Goal: Transaction & Acquisition: Obtain resource

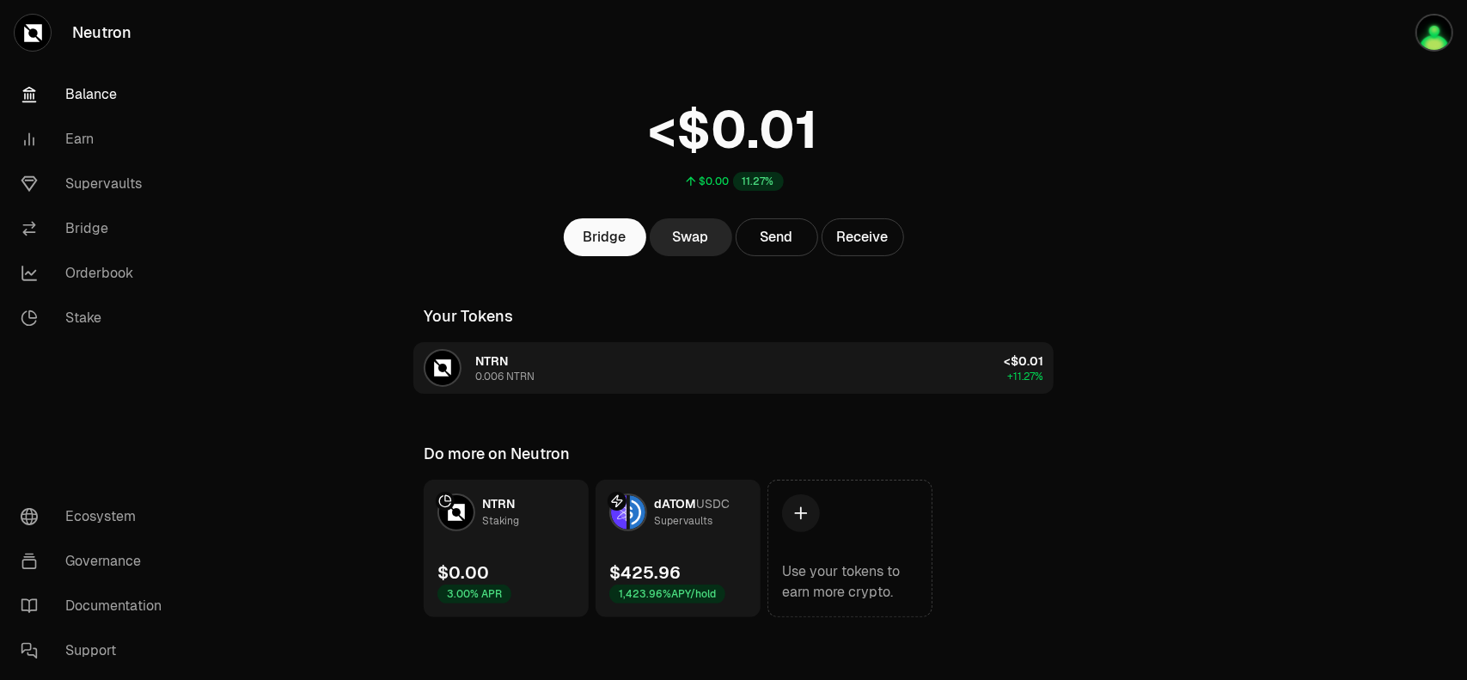
scroll to position [41, 0]
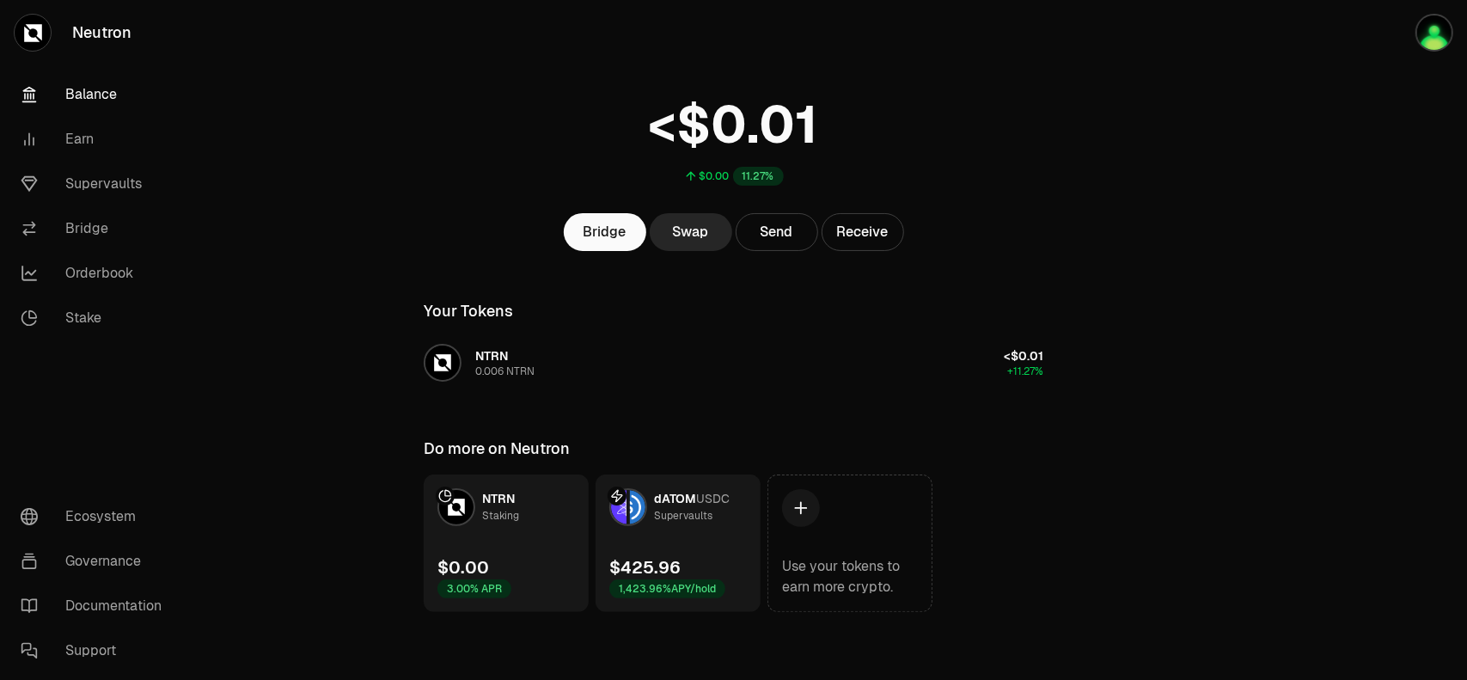
click at [706, 529] on link "dATOM USDC Supervaults $425.96 1,423.96% APY/hold" at bounding box center [678, 543] width 165 height 138
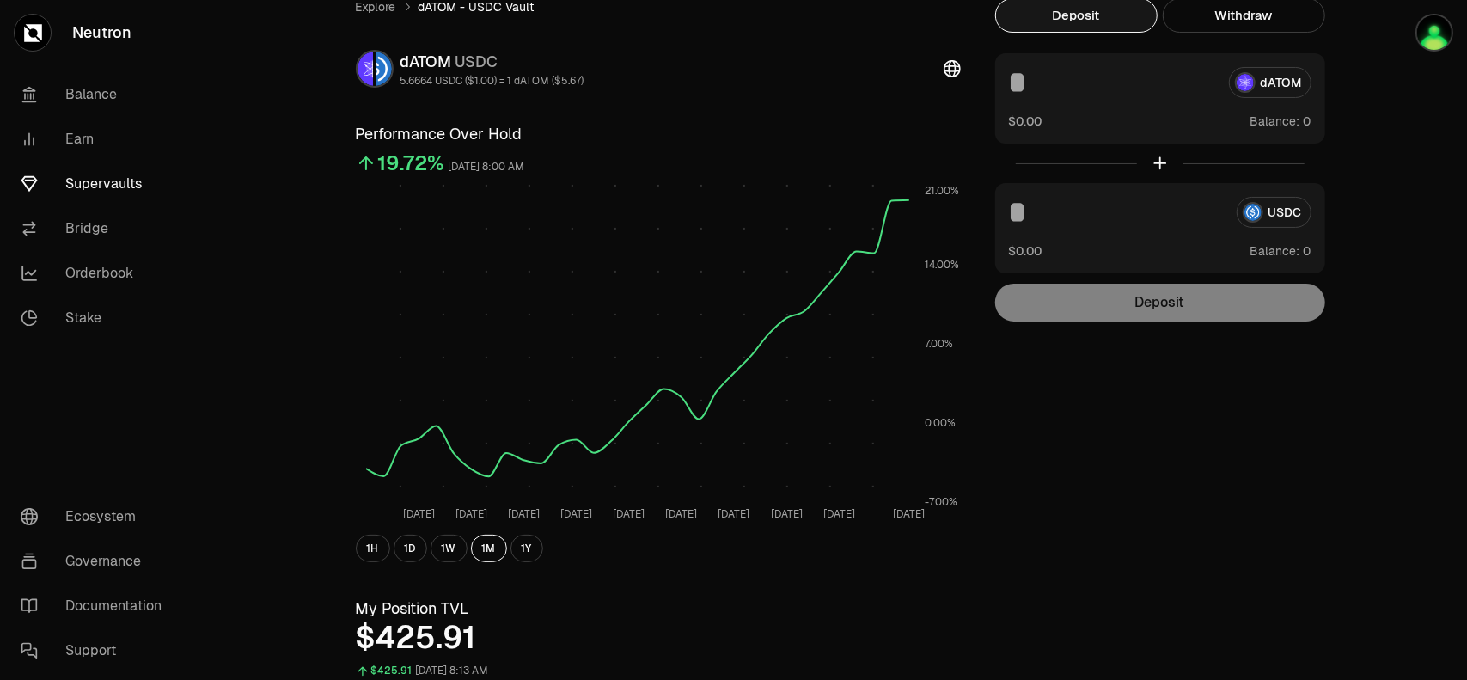
scroll to position [14, 0]
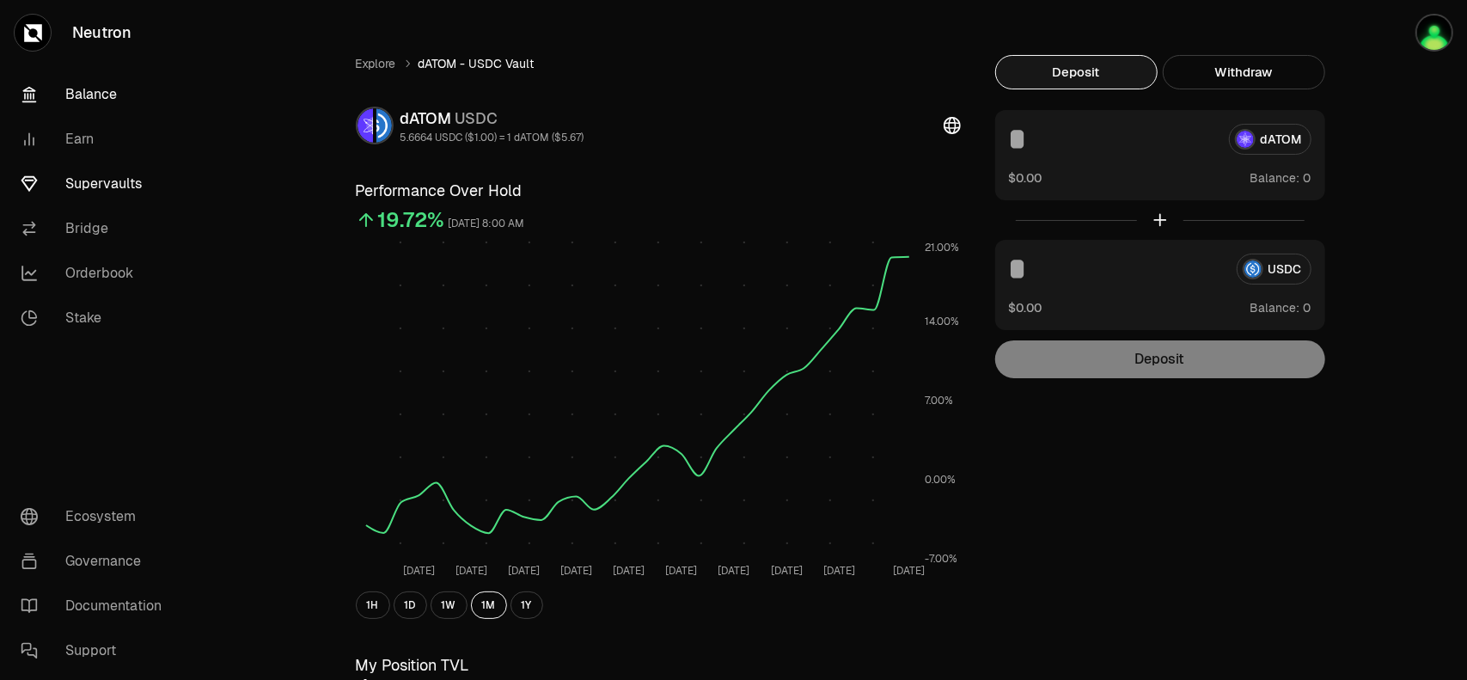
click at [92, 100] on link "Balance" at bounding box center [96, 94] width 179 height 45
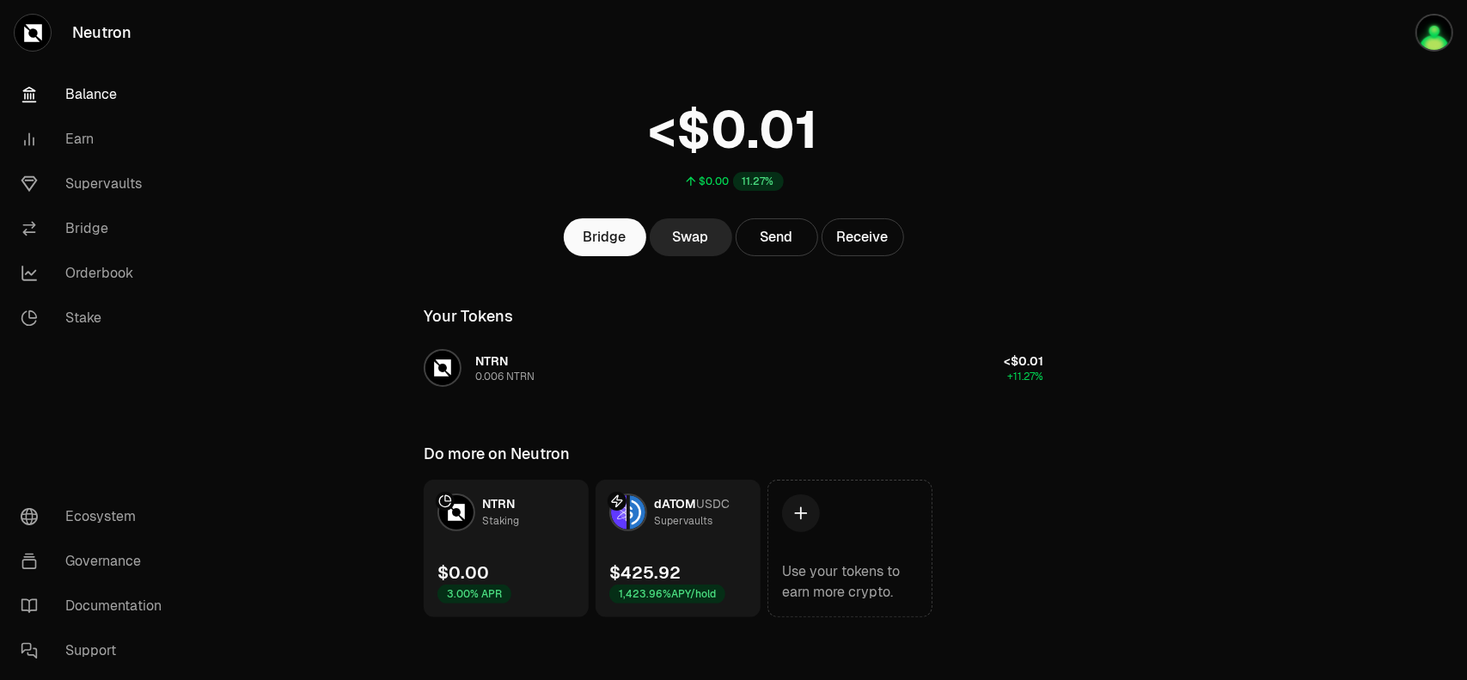
scroll to position [41, 0]
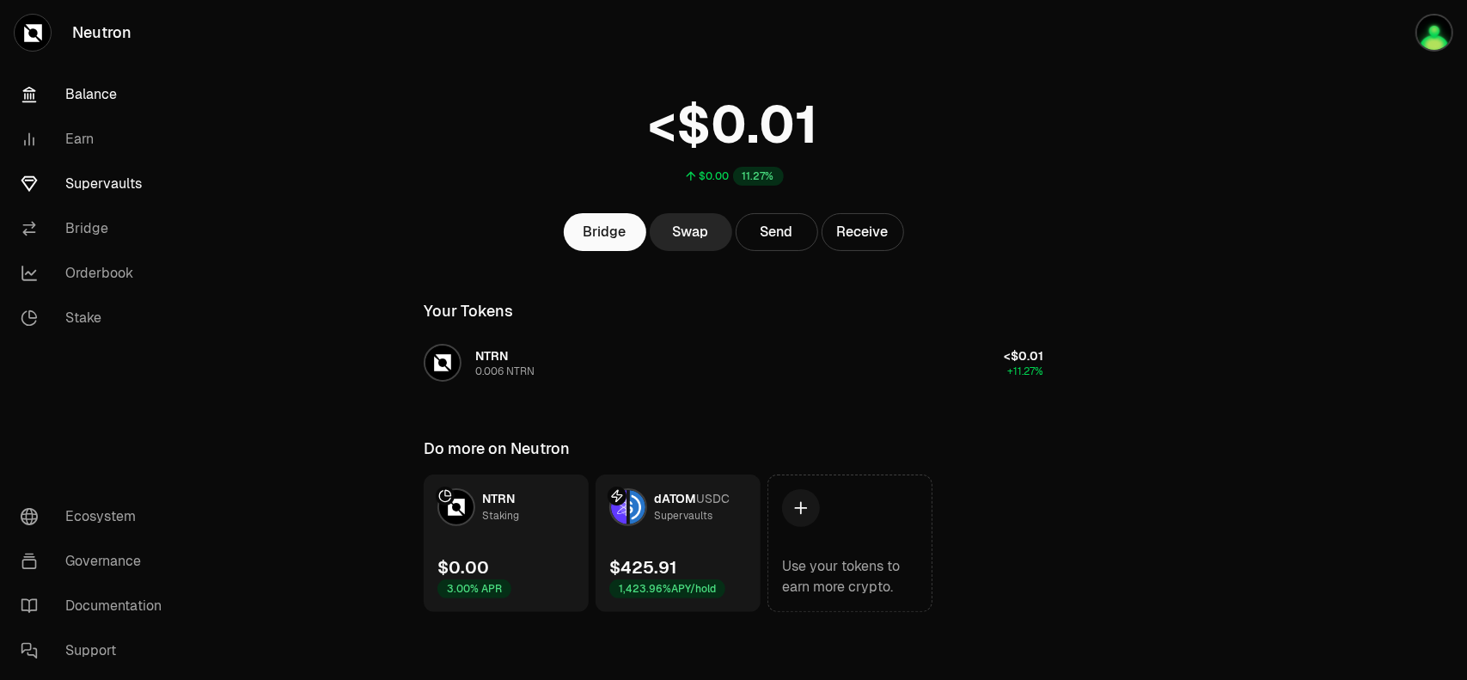
click at [97, 185] on link "Supervaults" at bounding box center [96, 184] width 179 height 45
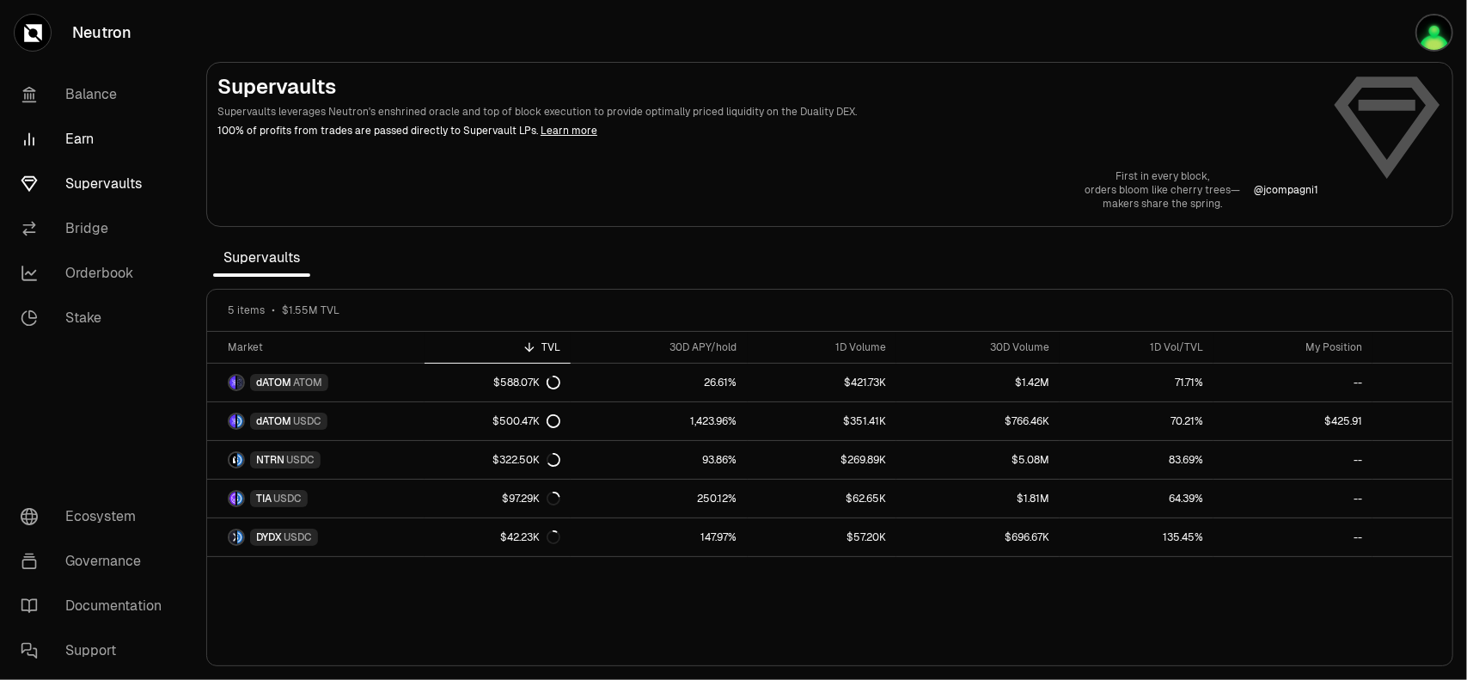
click at [70, 141] on link "Earn" at bounding box center [96, 139] width 179 height 45
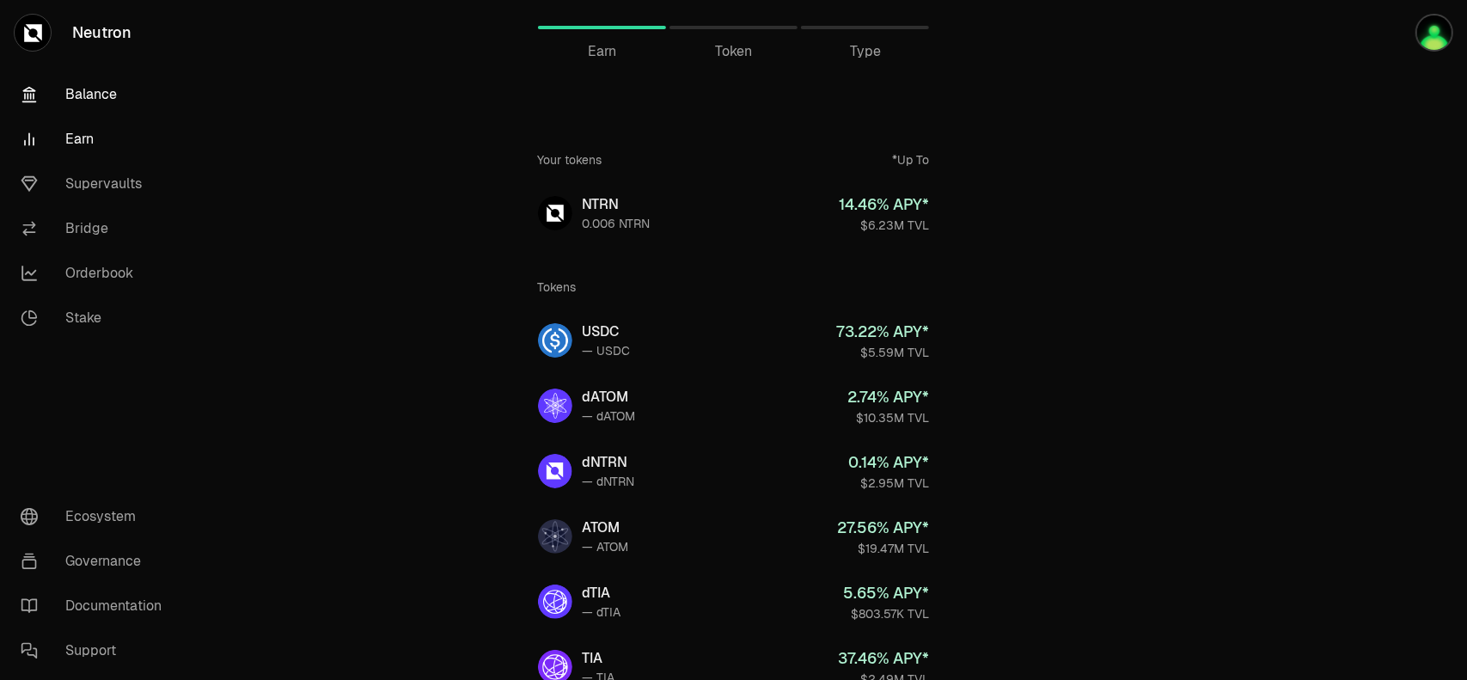
click at [62, 94] on link "Balance" at bounding box center [96, 94] width 179 height 45
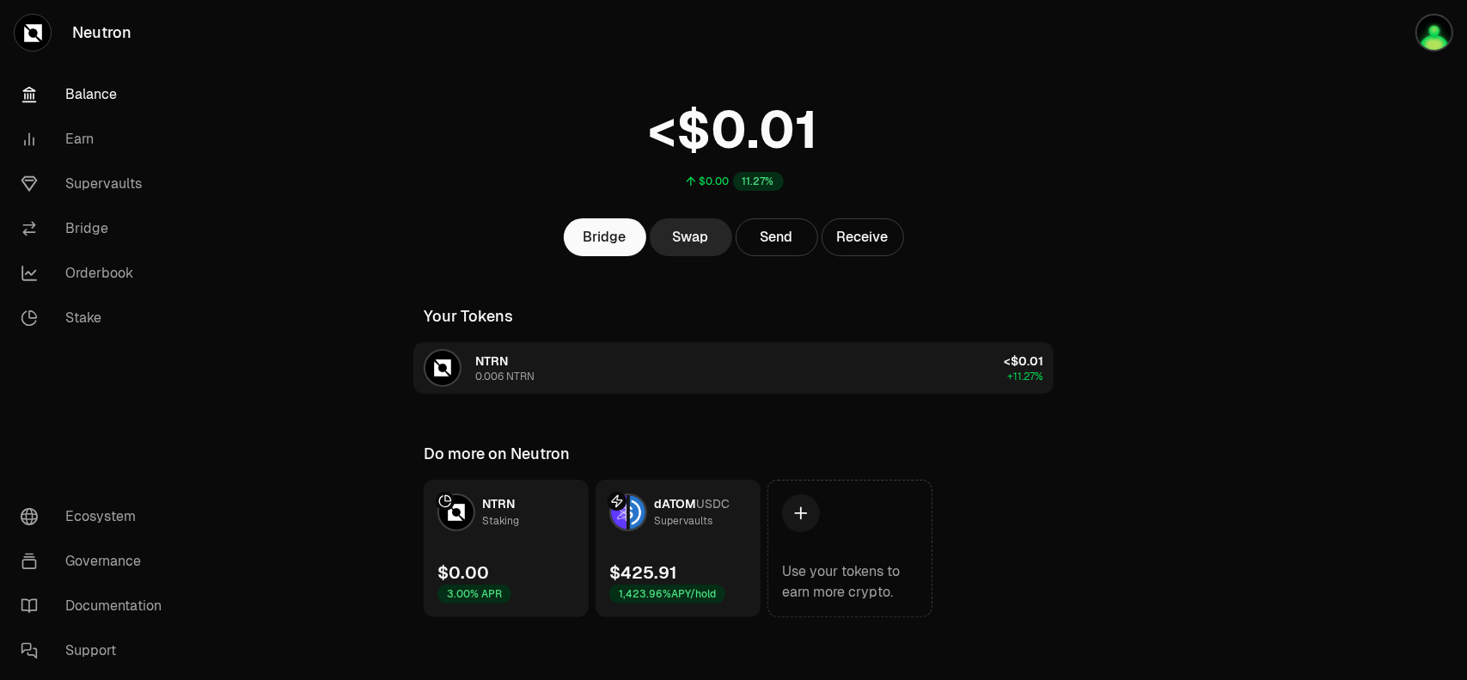
scroll to position [41, 0]
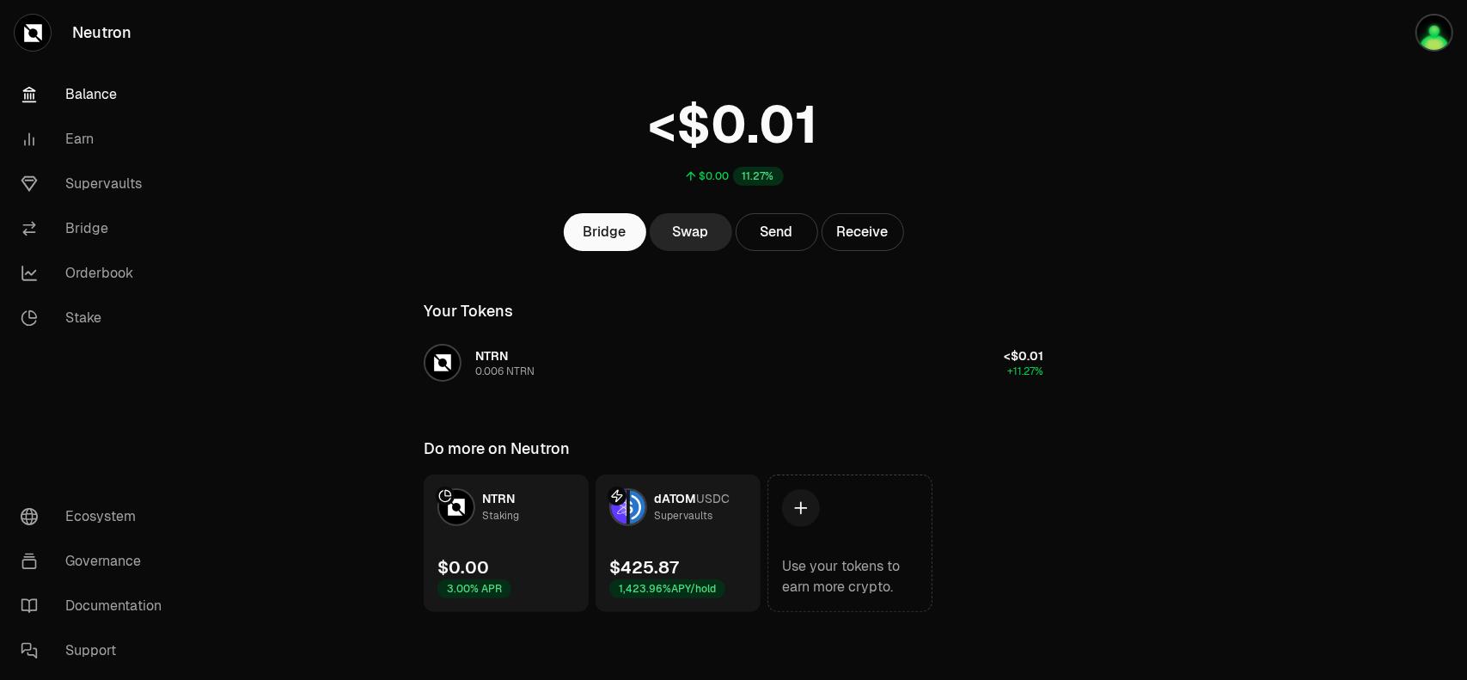
click at [705, 544] on link "dATOM USDC Supervaults $425.87 1,423.96% APY/hold" at bounding box center [678, 543] width 165 height 138
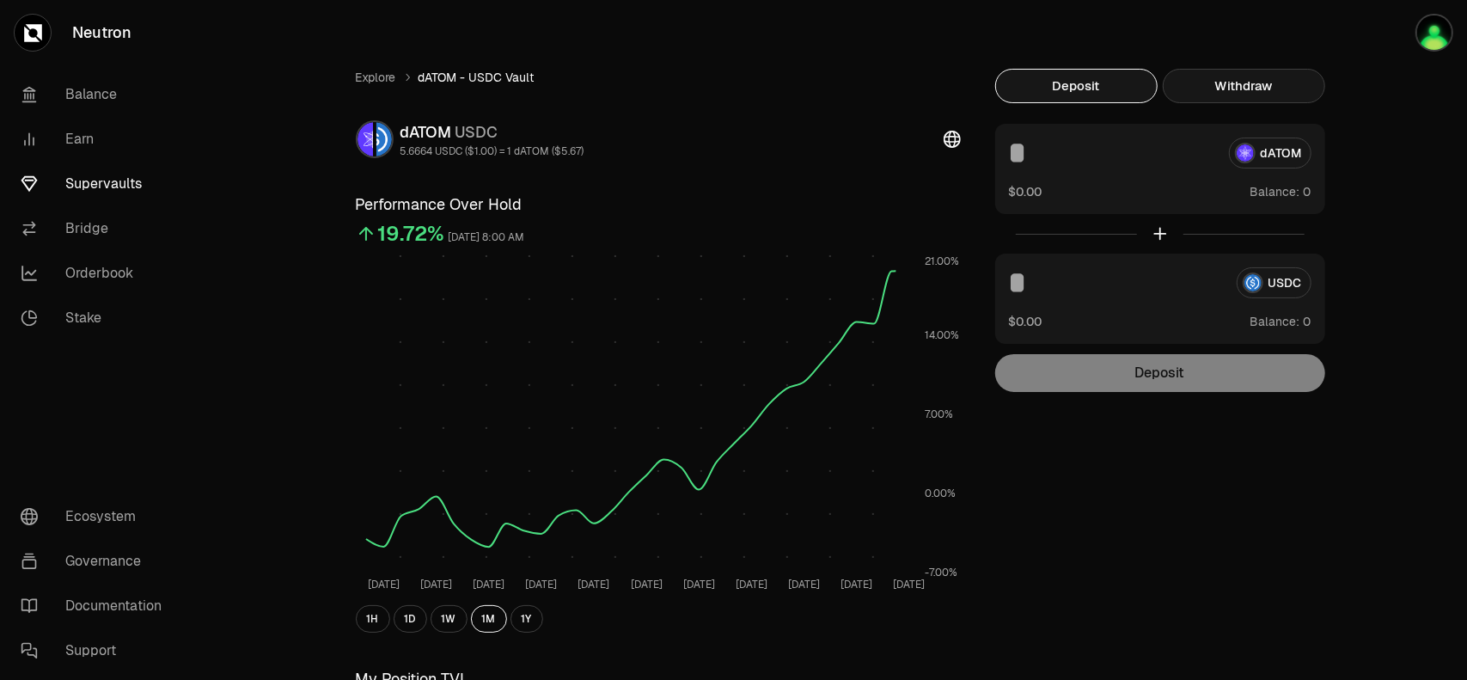
click at [1207, 76] on button "Withdraw" at bounding box center [1244, 86] width 162 height 34
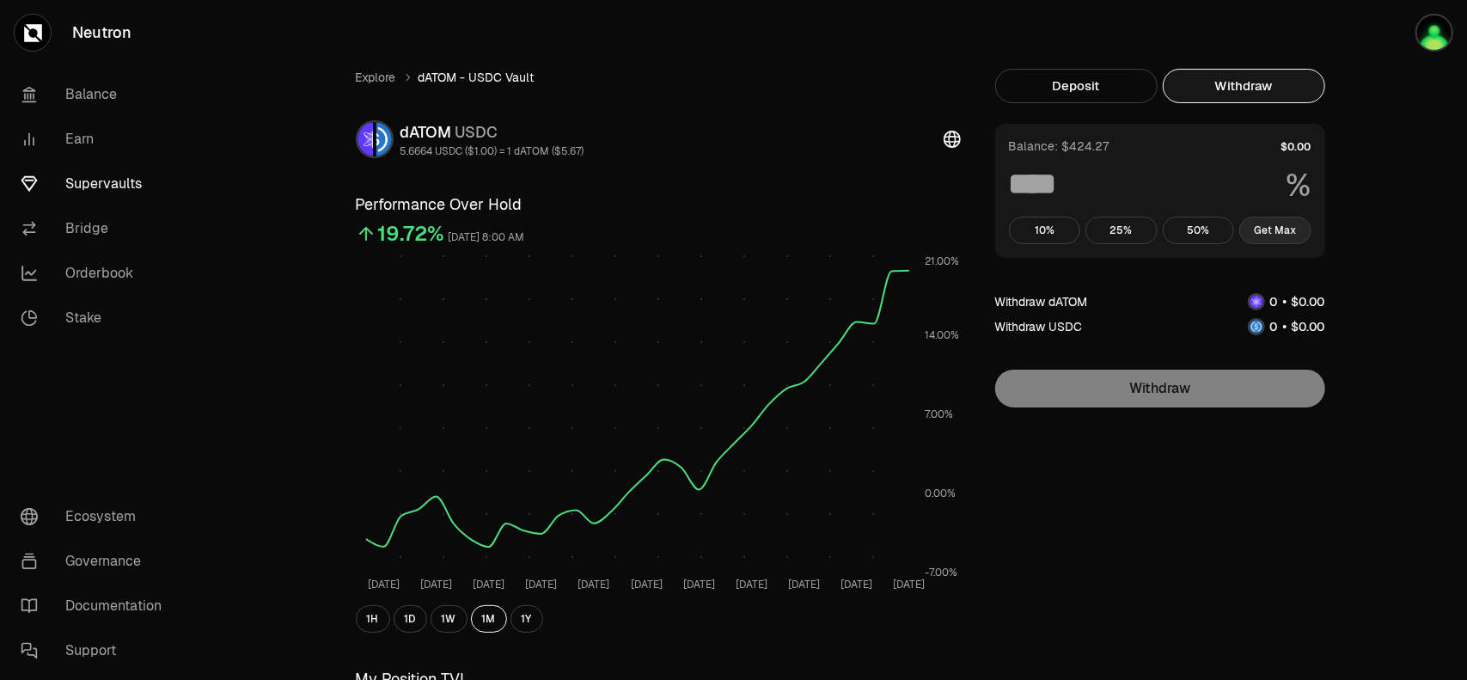
click at [1279, 235] on button "Get Max" at bounding box center [1275, 231] width 72 height 28
type input "***"
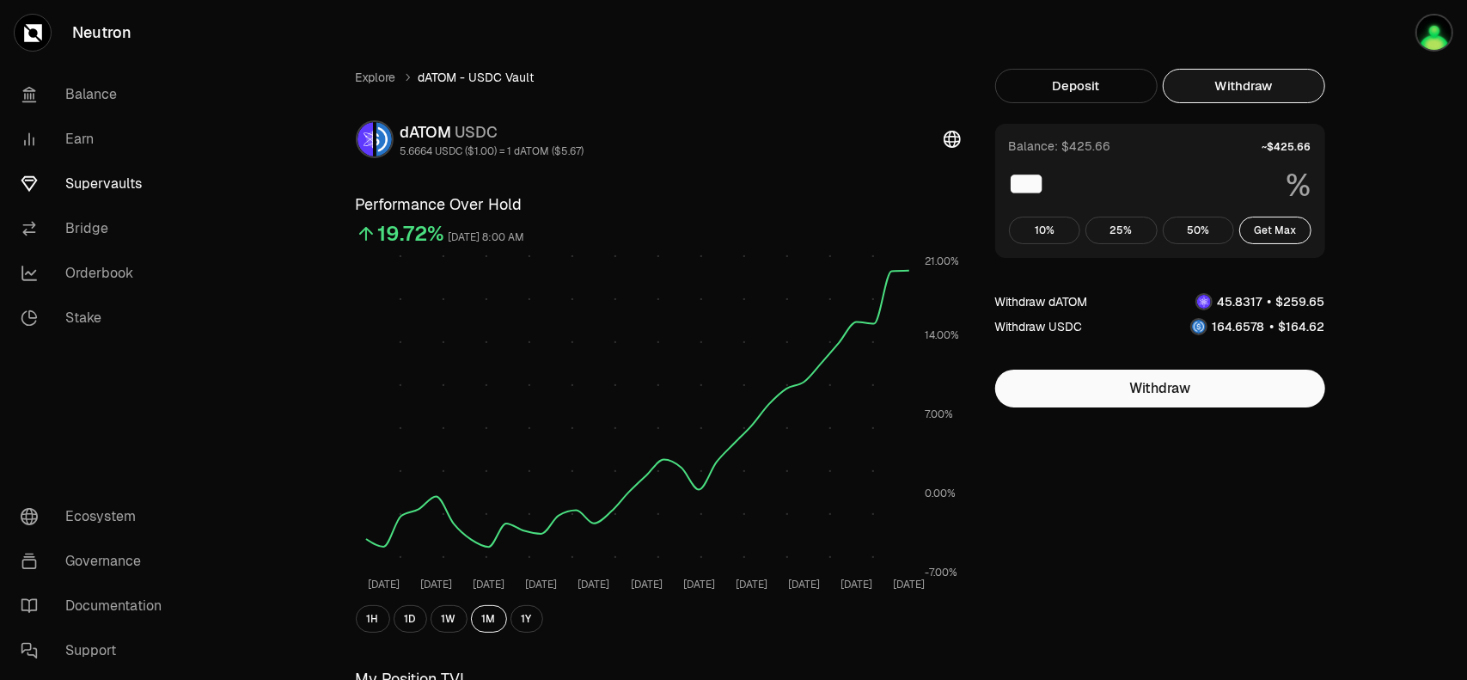
click at [96, 188] on link "Supervaults" at bounding box center [96, 184] width 179 height 45
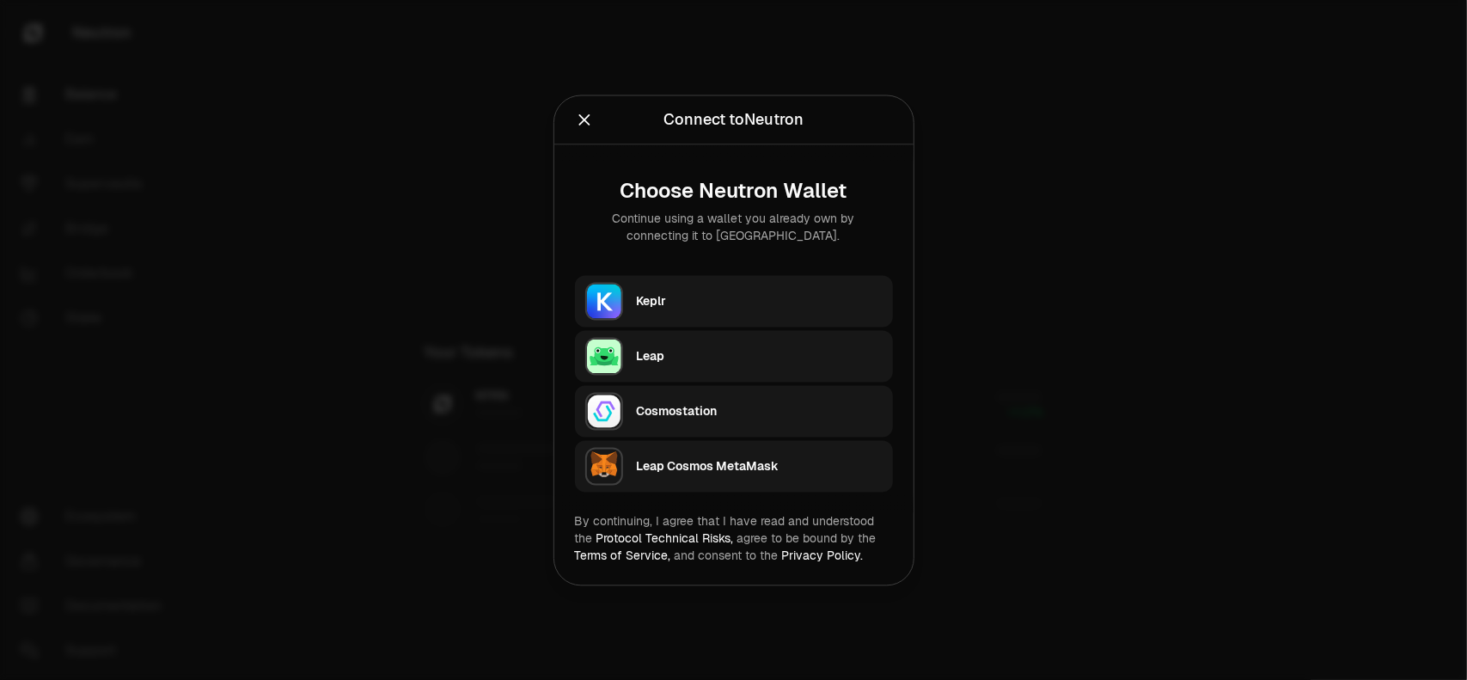
click at [696, 296] on div "Keplr" at bounding box center [760, 300] width 246 height 17
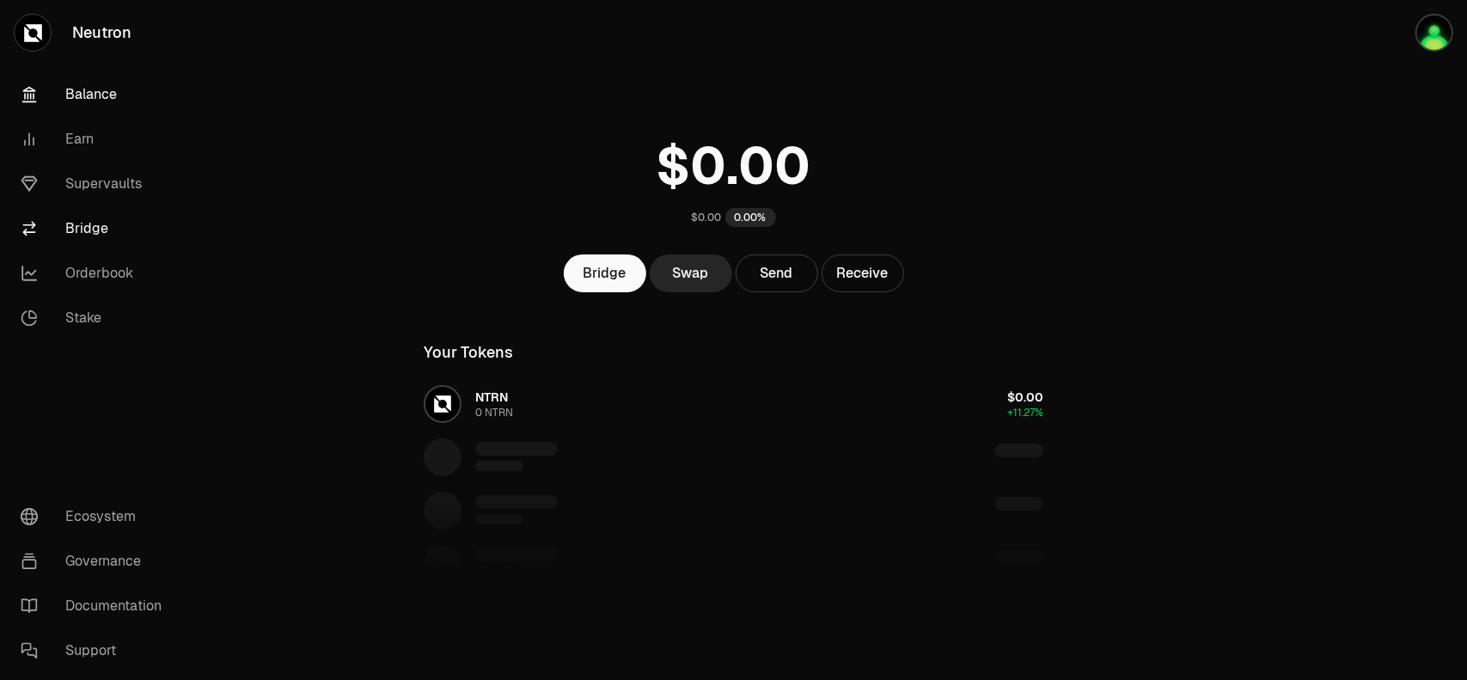
click at [86, 238] on link "Bridge" at bounding box center [96, 228] width 179 height 45
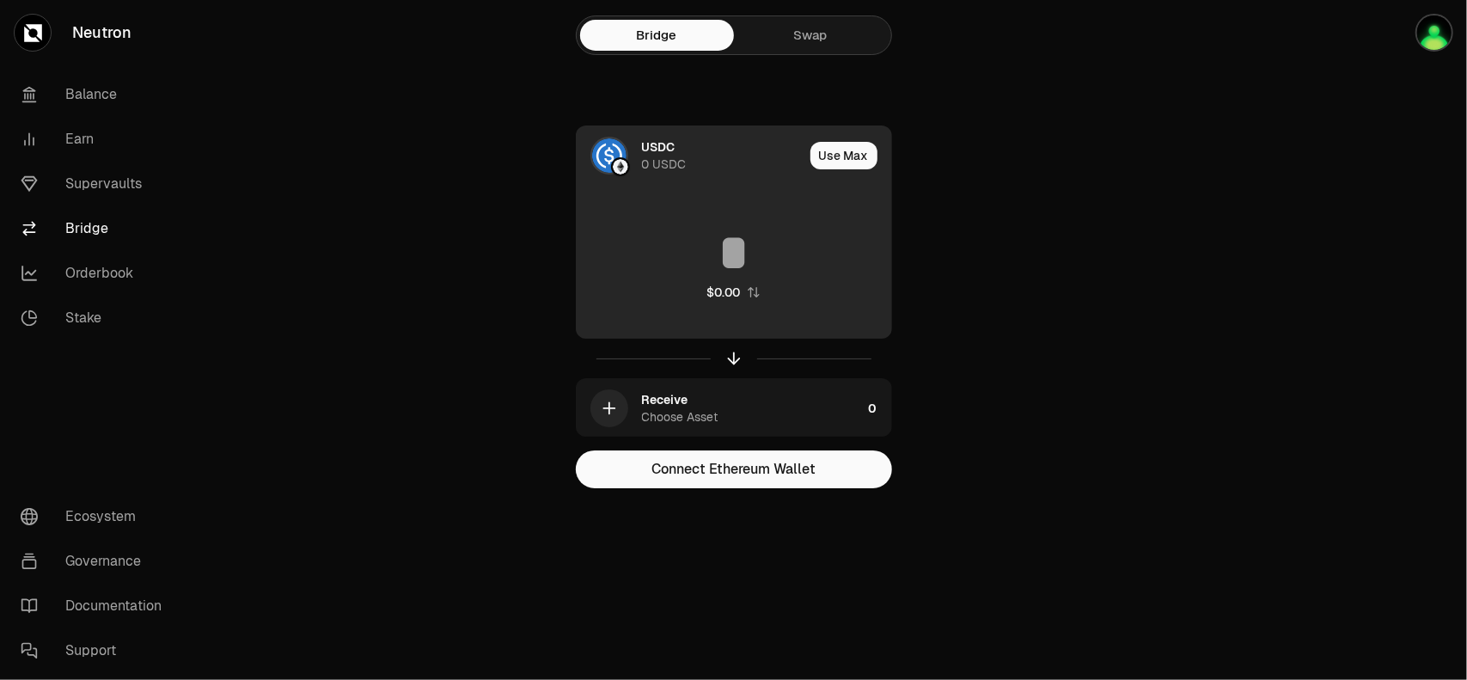
click at [663, 156] on div "0 USDC" at bounding box center [664, 164] width 45 height 17
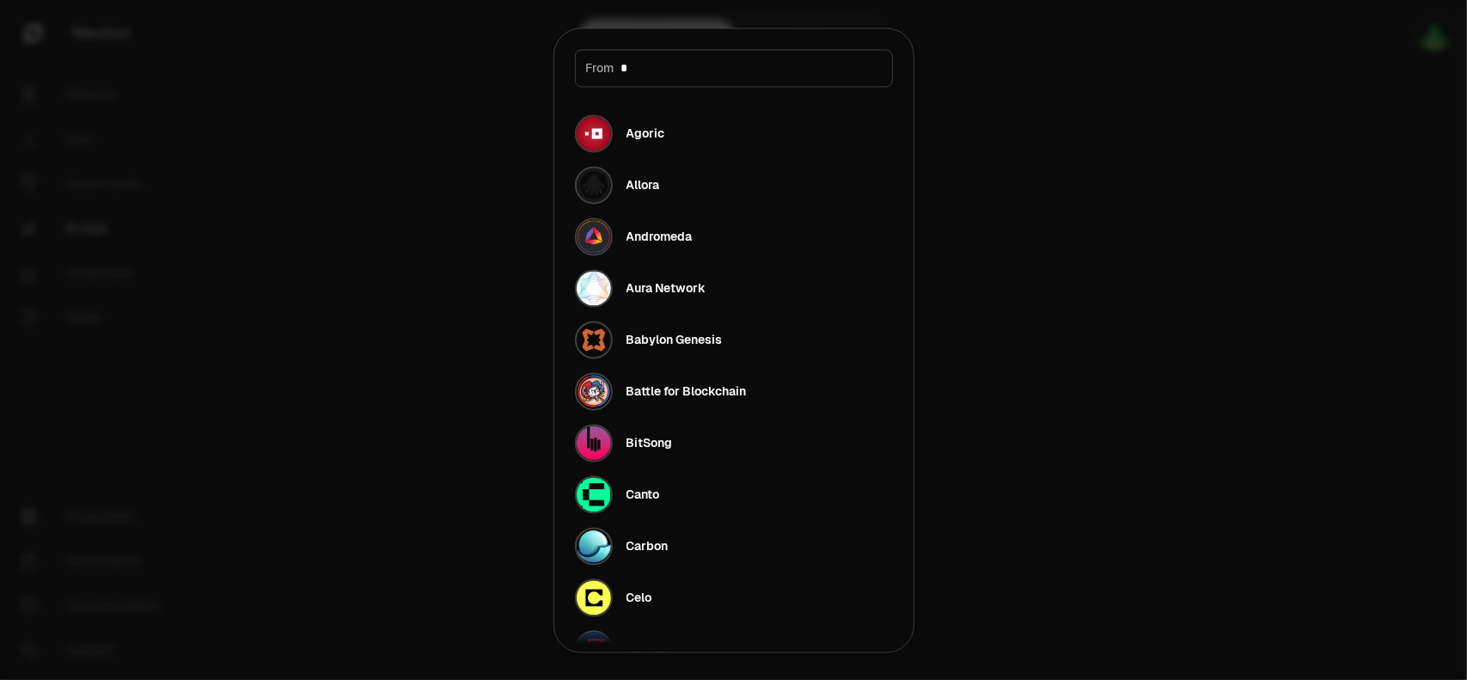
type input "**"
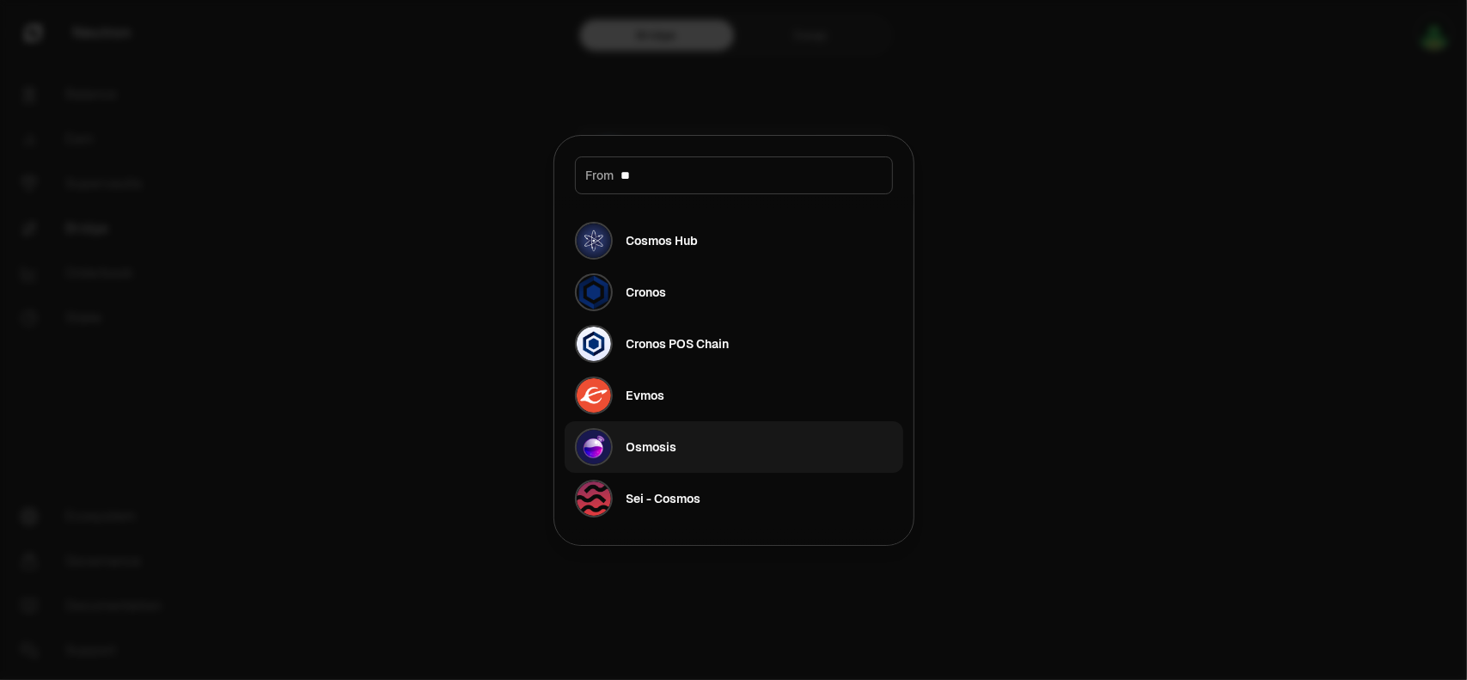
click at [652, 446] on div "Osmosis" at bounding box center [651, 446] width 51 height 17
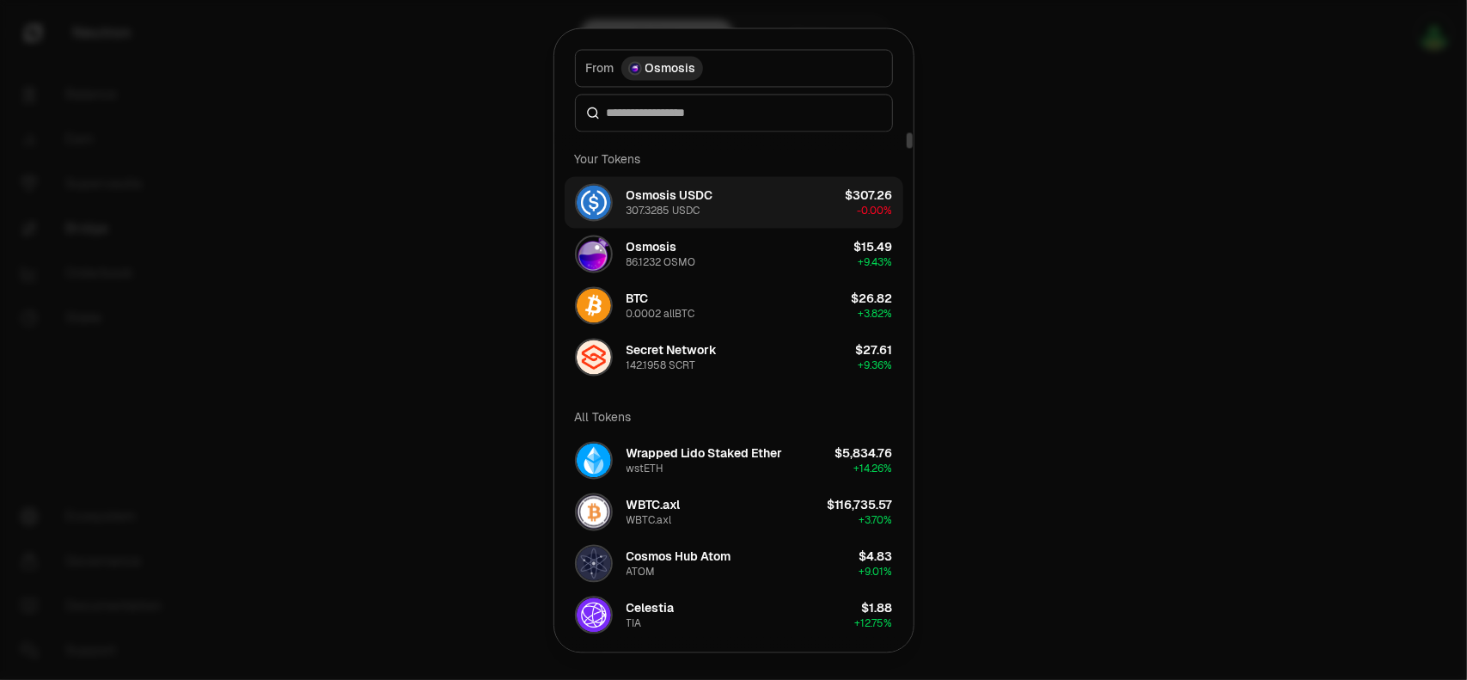
click at [675, 207] on div "307.3285 USDC" at bounding box center [663, 211] width 74 height 14
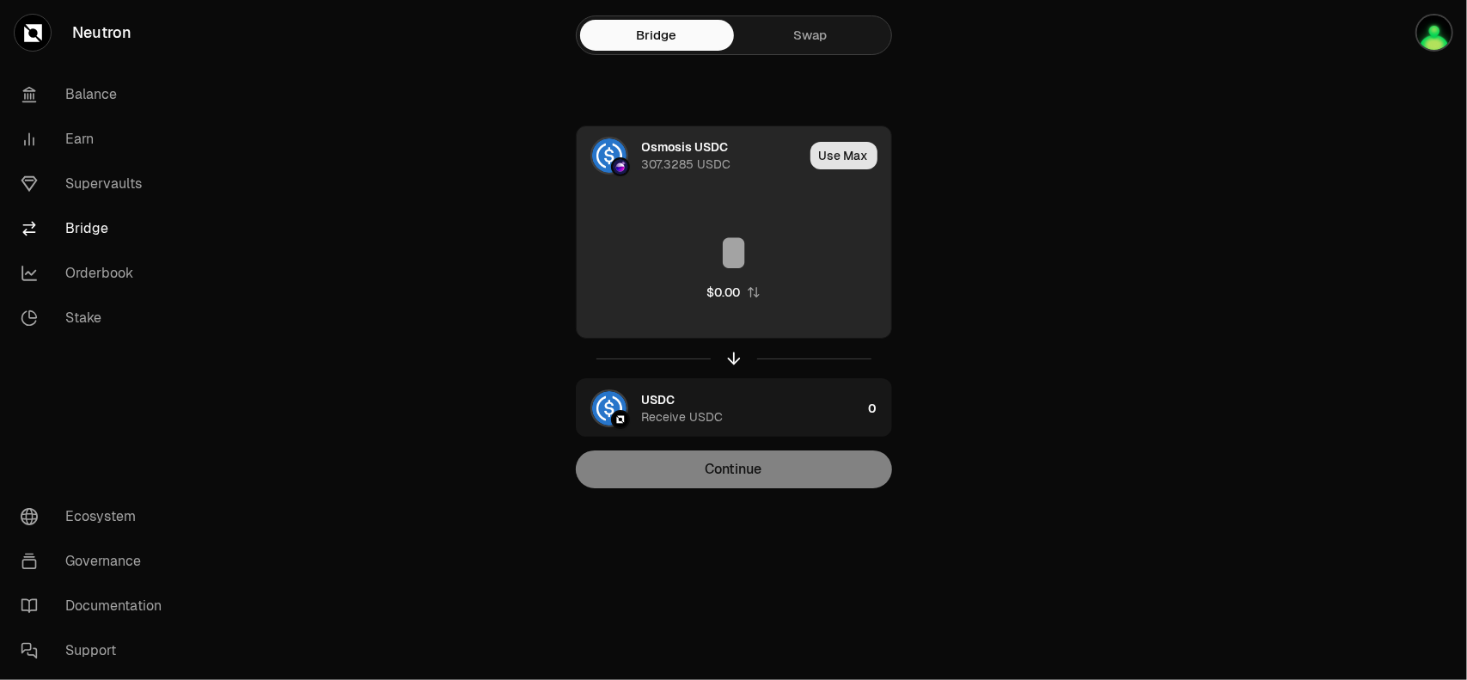
click at [841, 157] on button "Use Max" at bounding box center [843, 156] width 67 height 28
type input "**********"
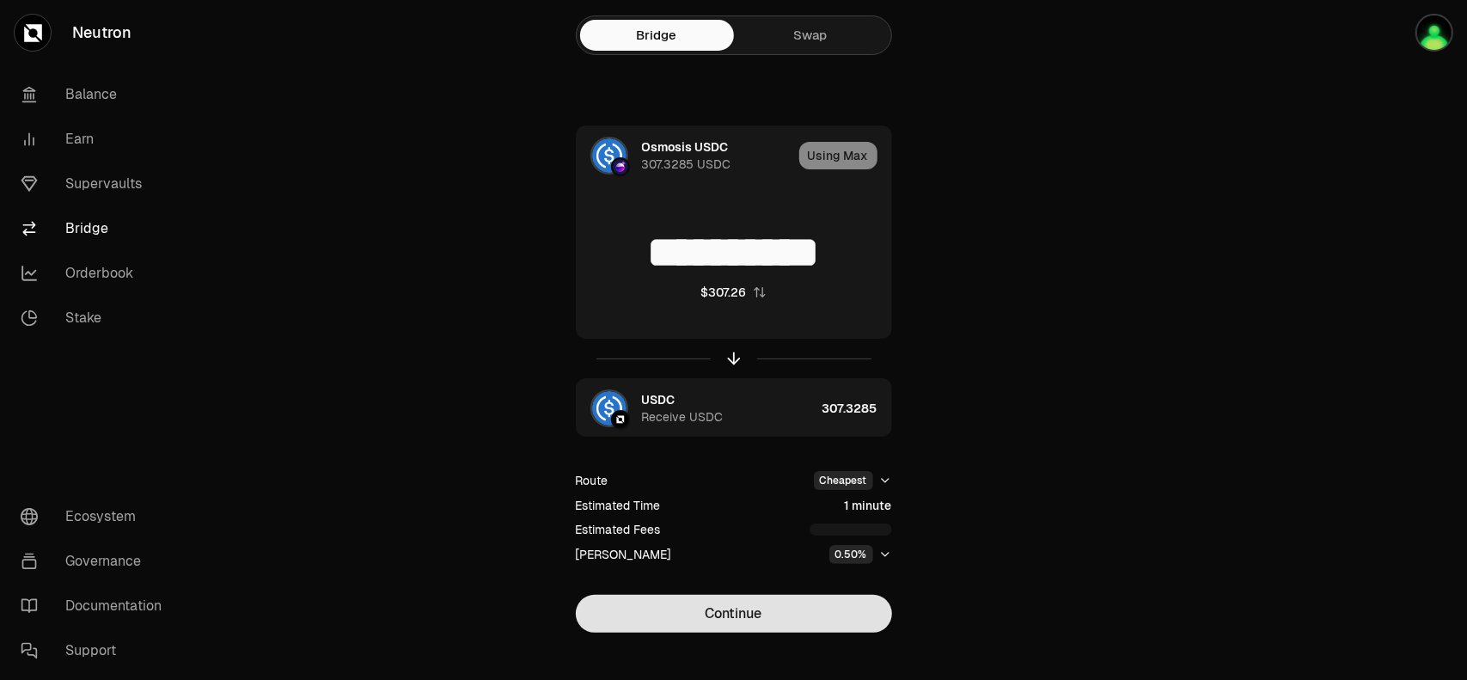
click at [775, 614] on button "Continue" at bounding box center [734, 614] width 316 height 38
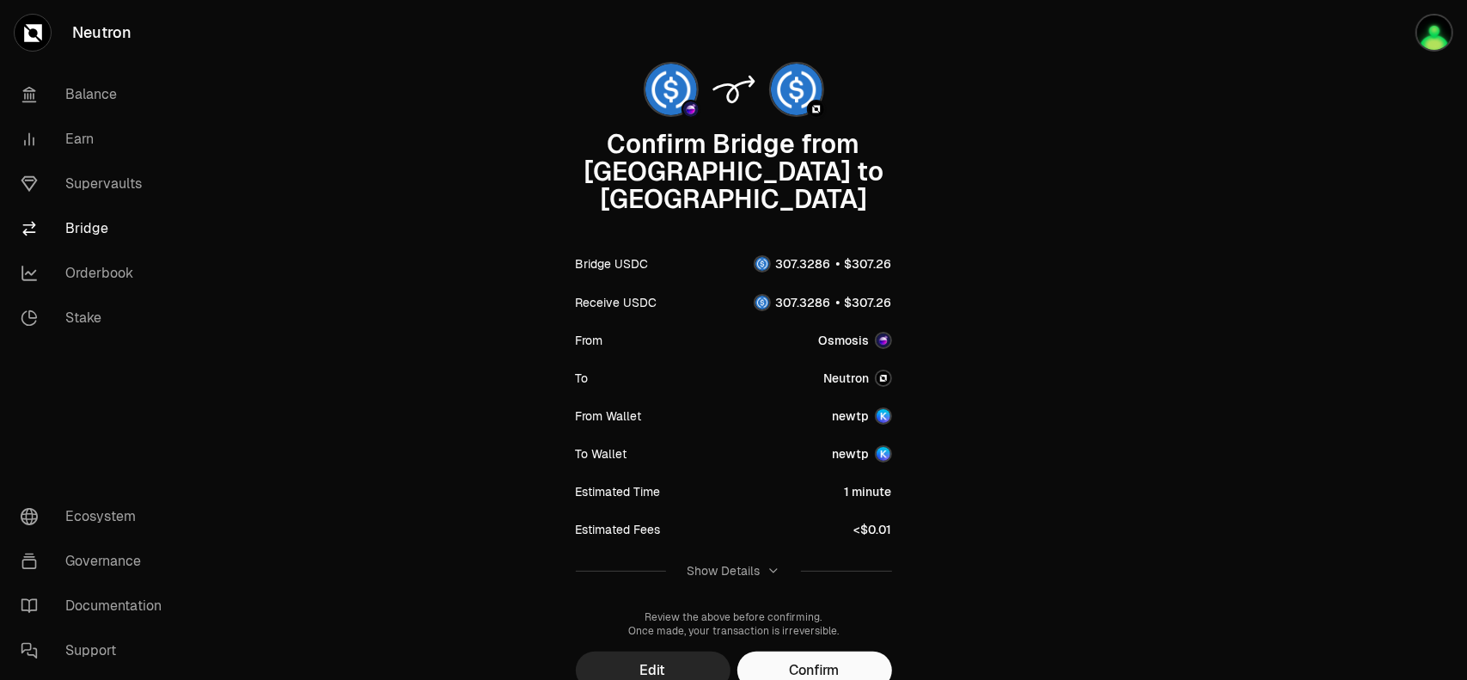
scroll to position [86, 0]
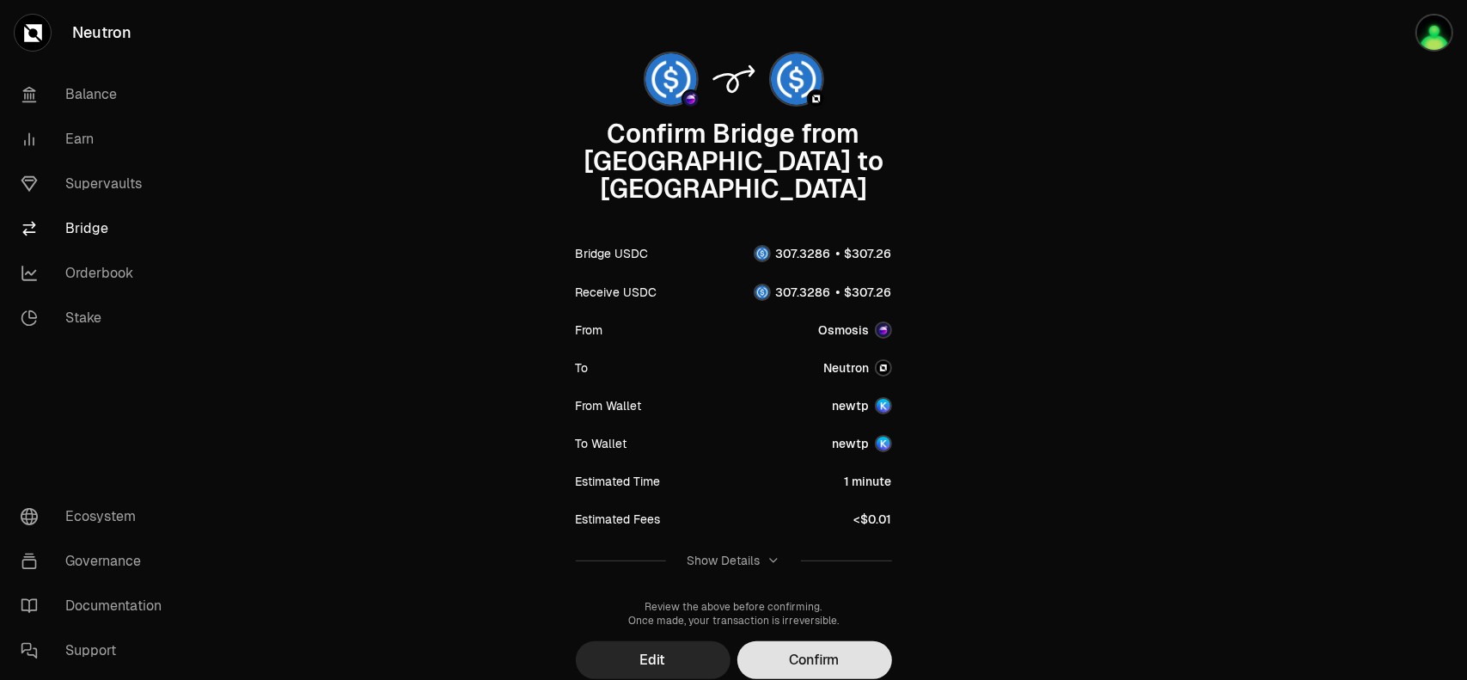
click at [810, 641] on button "Confirm" at bounding box center [814, 660] width 155 height 38
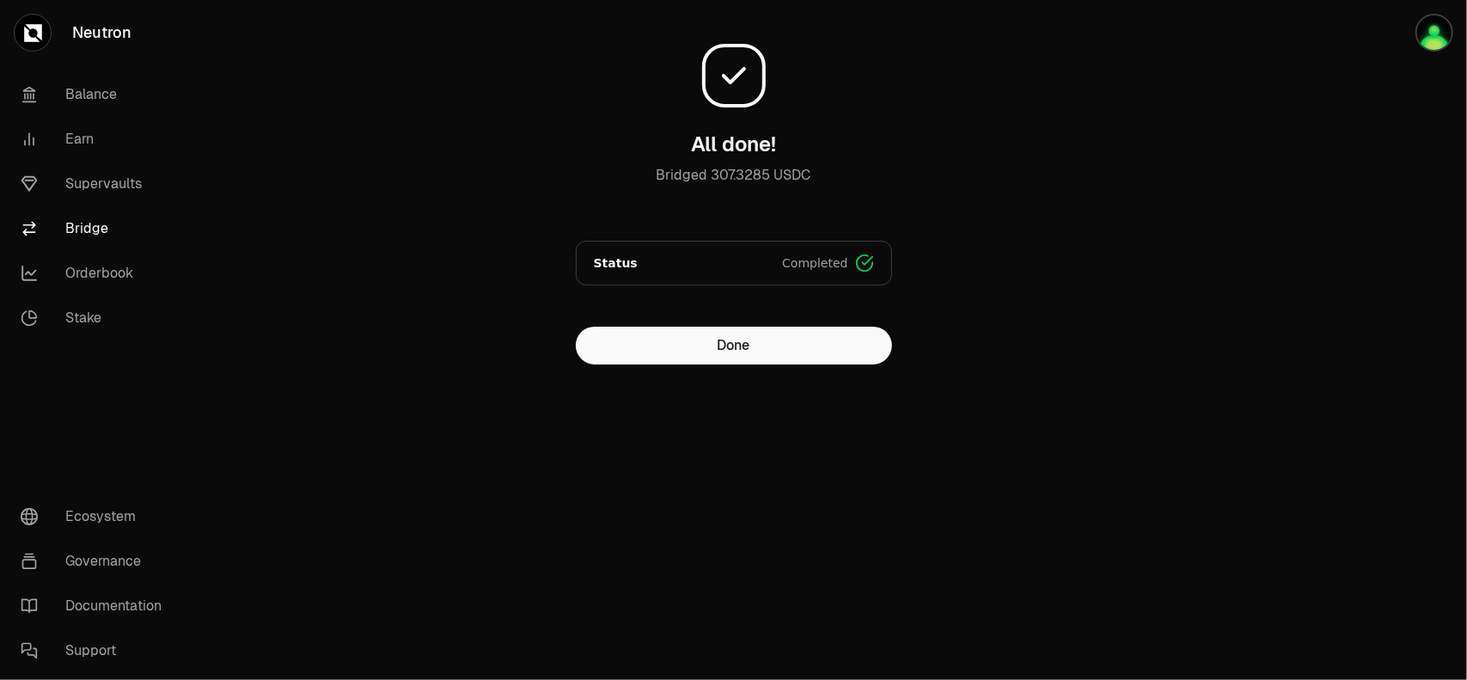
click at [1385, 324] on div at bounding box center [1370, 216] width 193 height 433
click at [693, 358] on button "Done" at bounding box center [734, 346] width 316 height 38
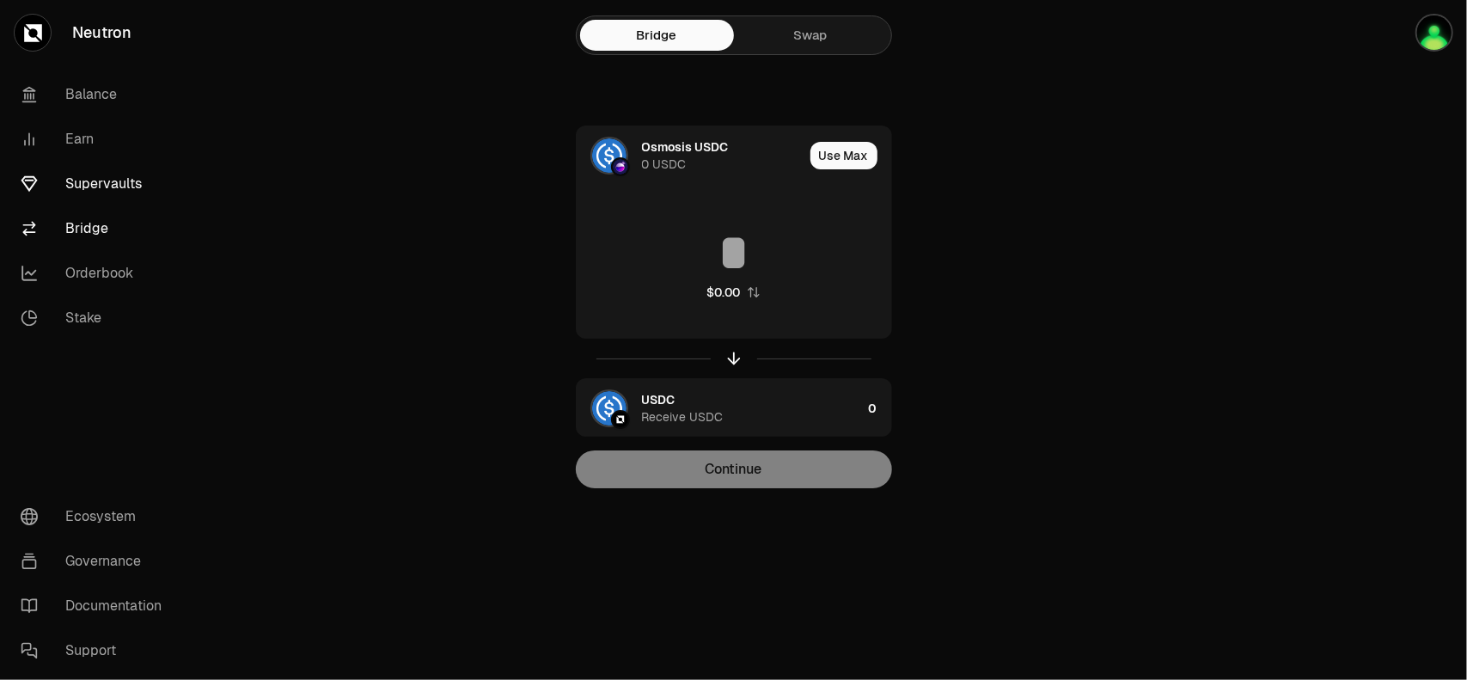
click at [82, 192] on link "Supervaults" at bounding box center [96, 184] width 179 height 45
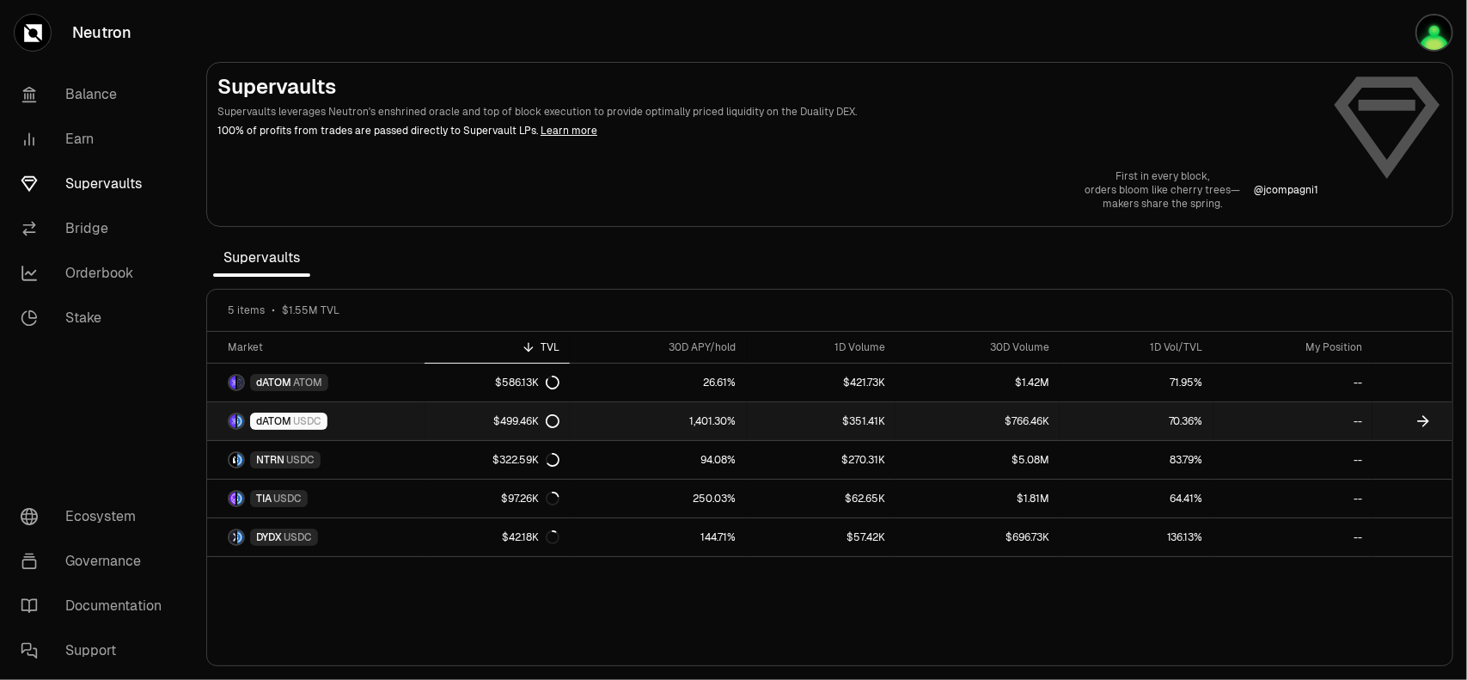
click at [313, 414] on span "USDC" at bounding box center [307, 421] width 28 height 14
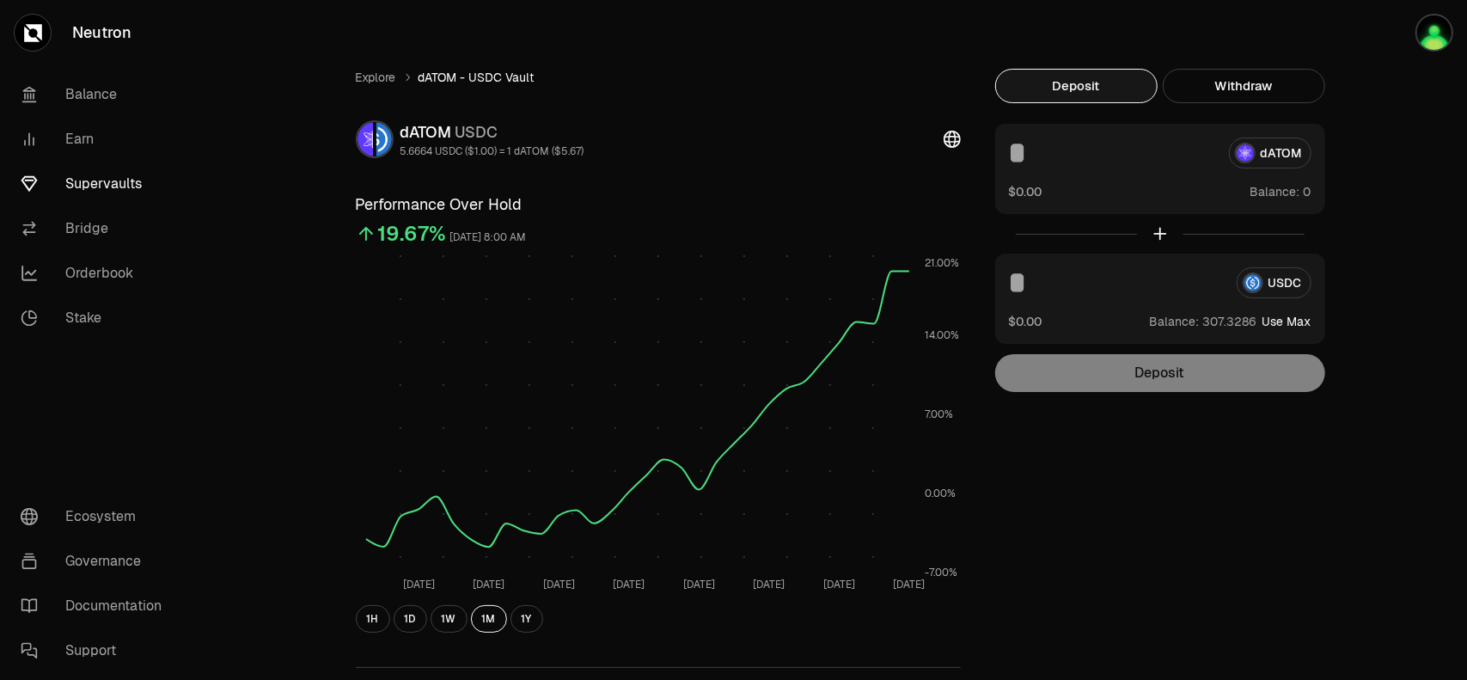
click at [1287, 322] on button "Use Max" at bounding box center [1286, 321] width 49 height 17
type input "**********"
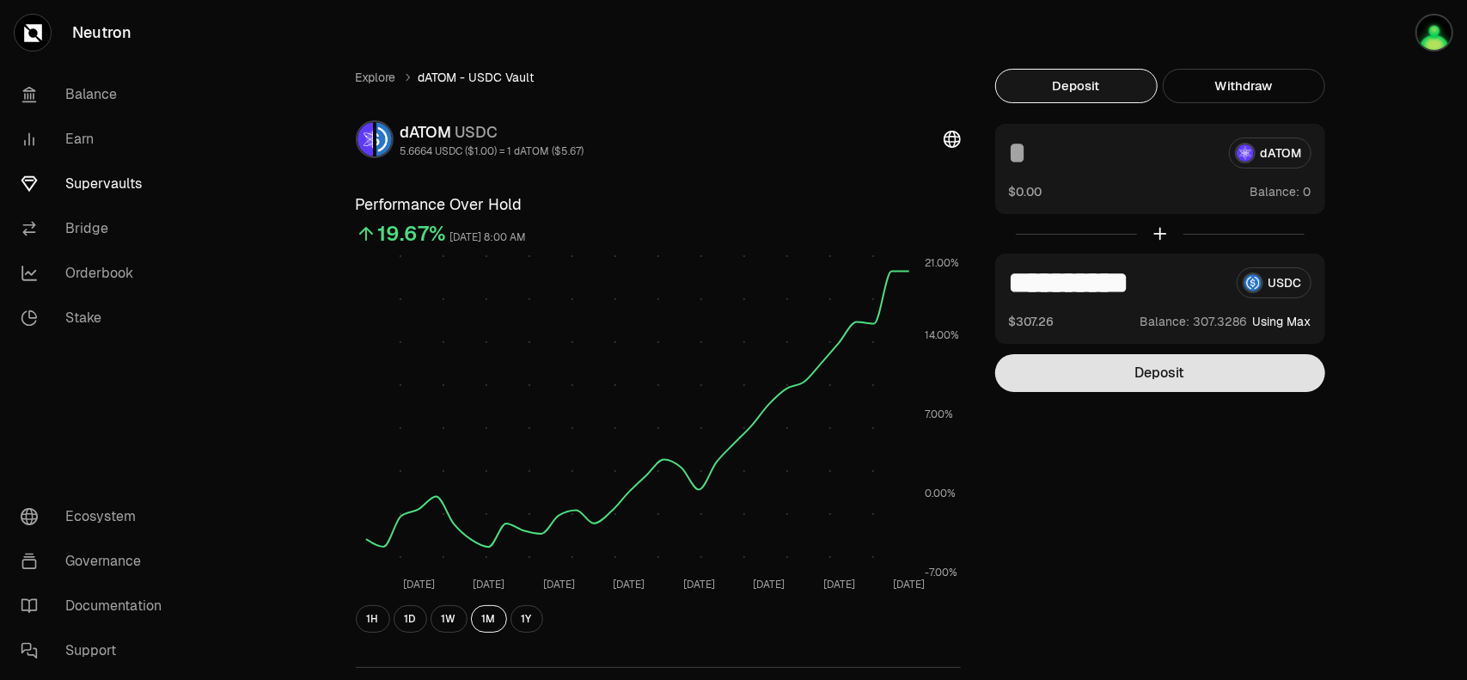
click at [1214, 370] on button "Deposit" at bounding box center [1160, 373] width 330 height 38
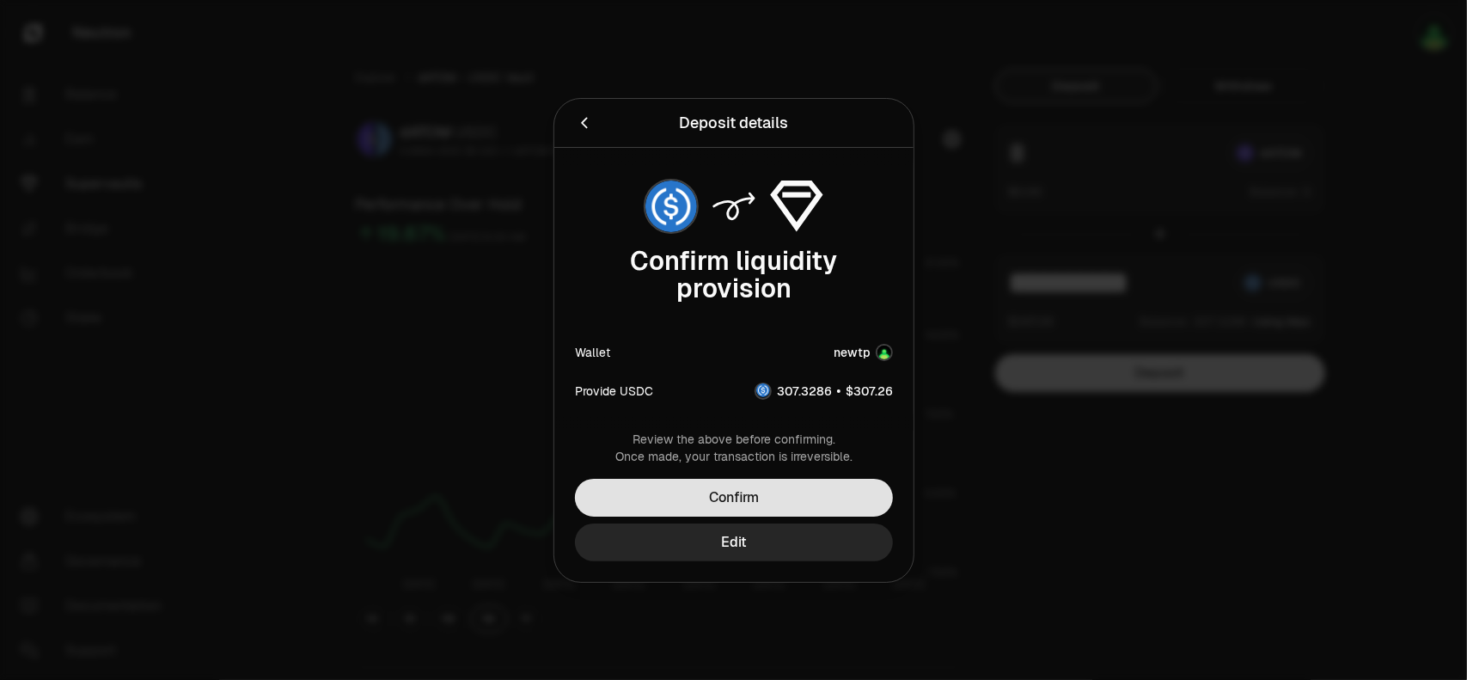
click at [796, 495] on button "Confirm" at bounding box center [734, 498] width 318 height 38
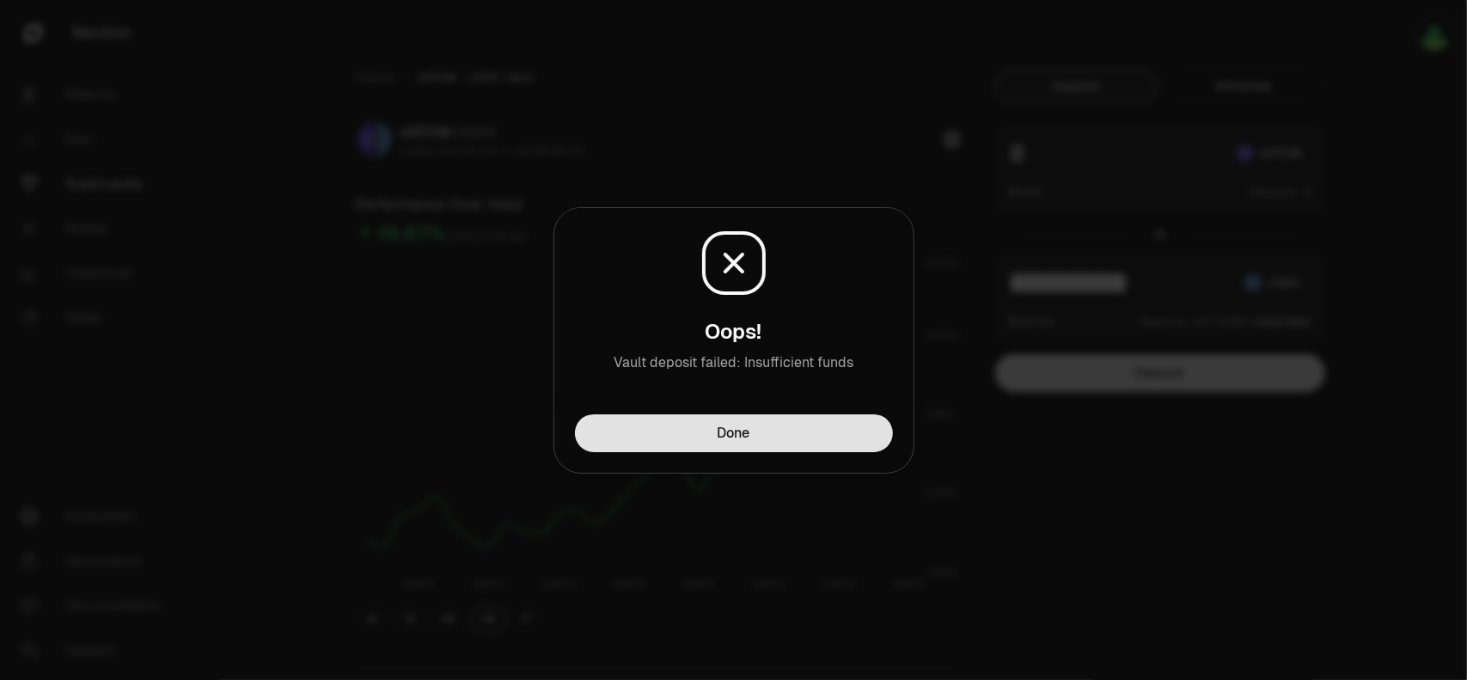
click at [733, 437] on button "Done" at bounding box center [734, 433] width 318 height 38
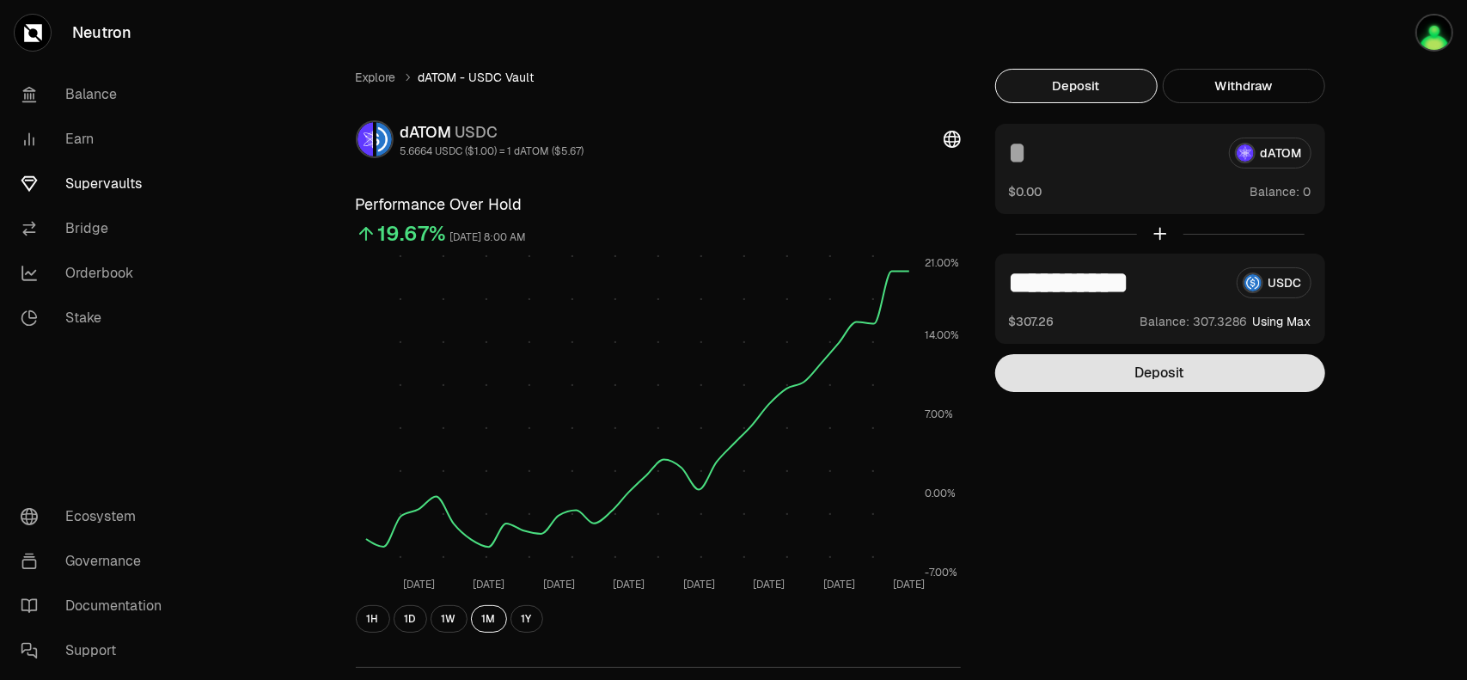
click at [1119, 391] on button "Deposit" at bounding box center [1160, 373] width 330 height 38
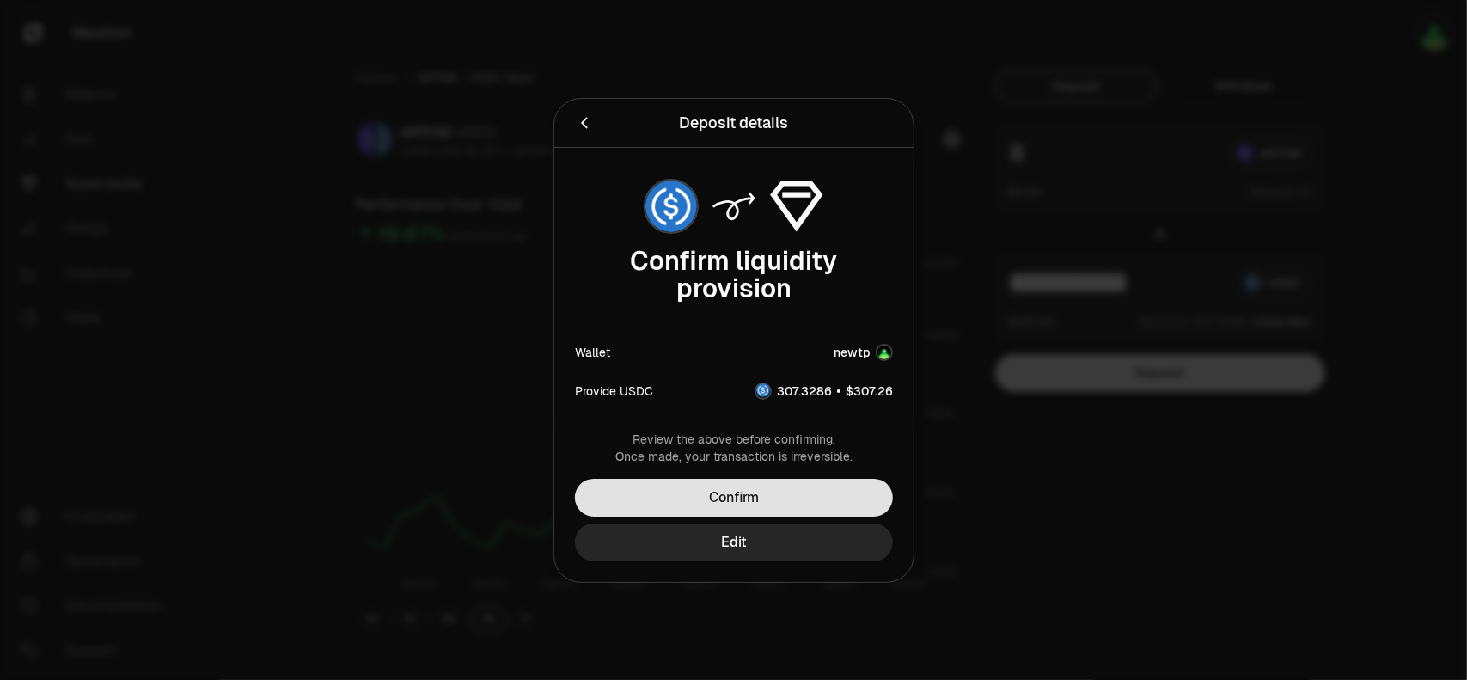
click at [794, 500] on button "Confirm" at bounding box center [734, 498] width 318 height 38
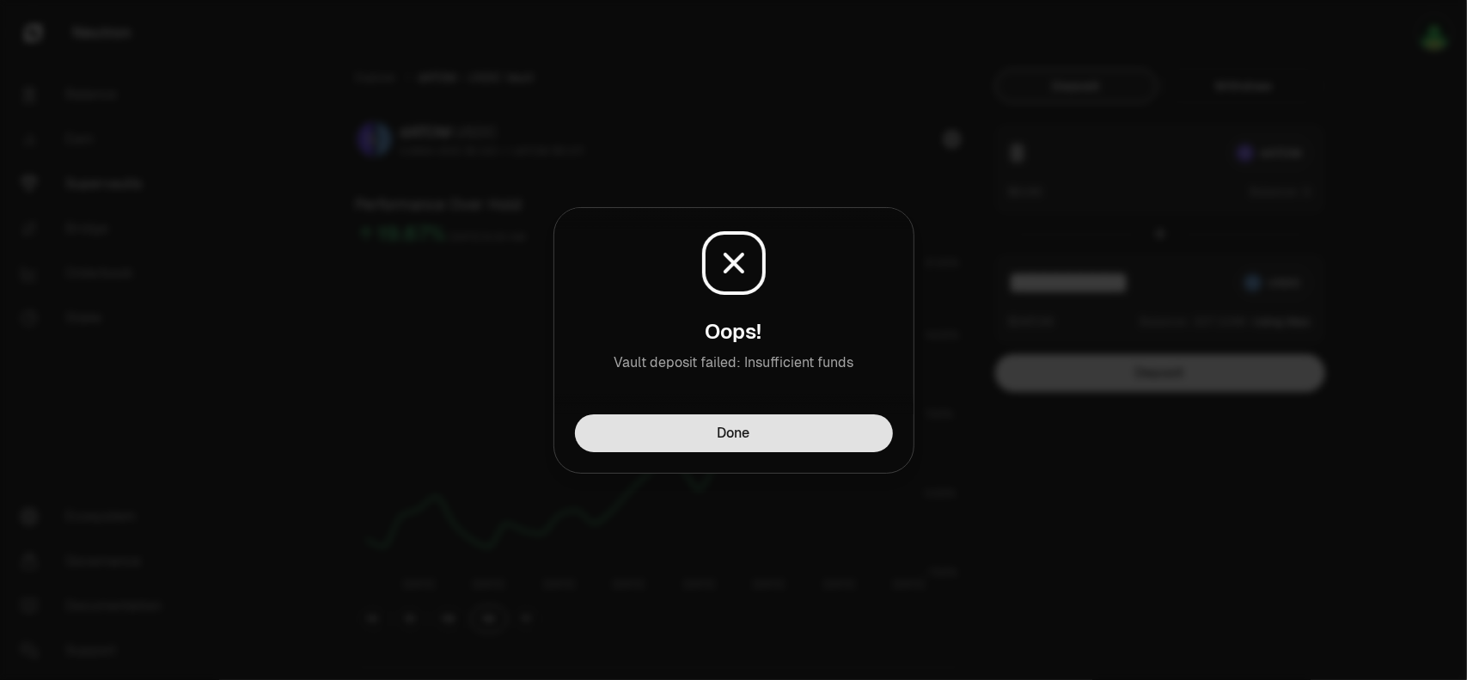
click at [771, 437] on button "Done" at bounding box center [734, 433] width 318 height 38
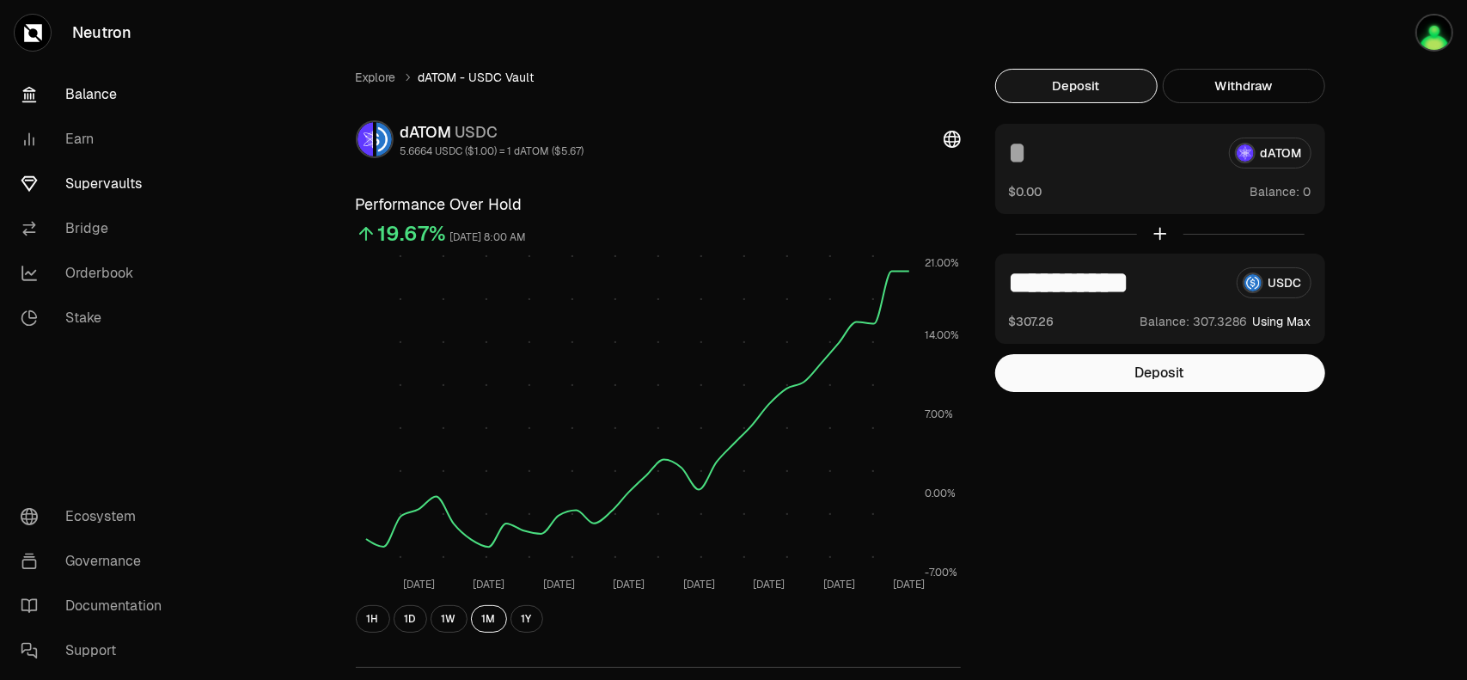
click at [95, 101] on link "Balance" at bounding box center [96, 94] width 179 height 45
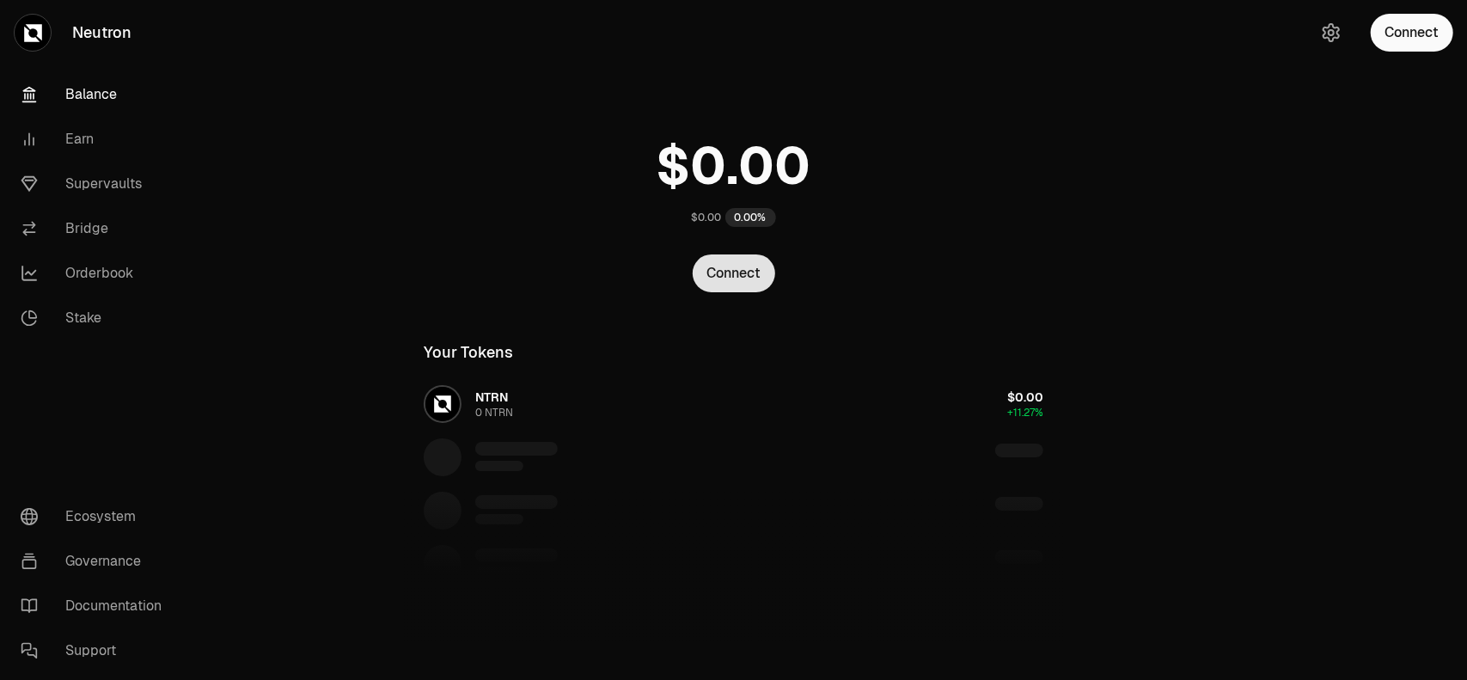
click at [729, 281] on button "Connect" at bounding box center [734, 273] width 83 height 38
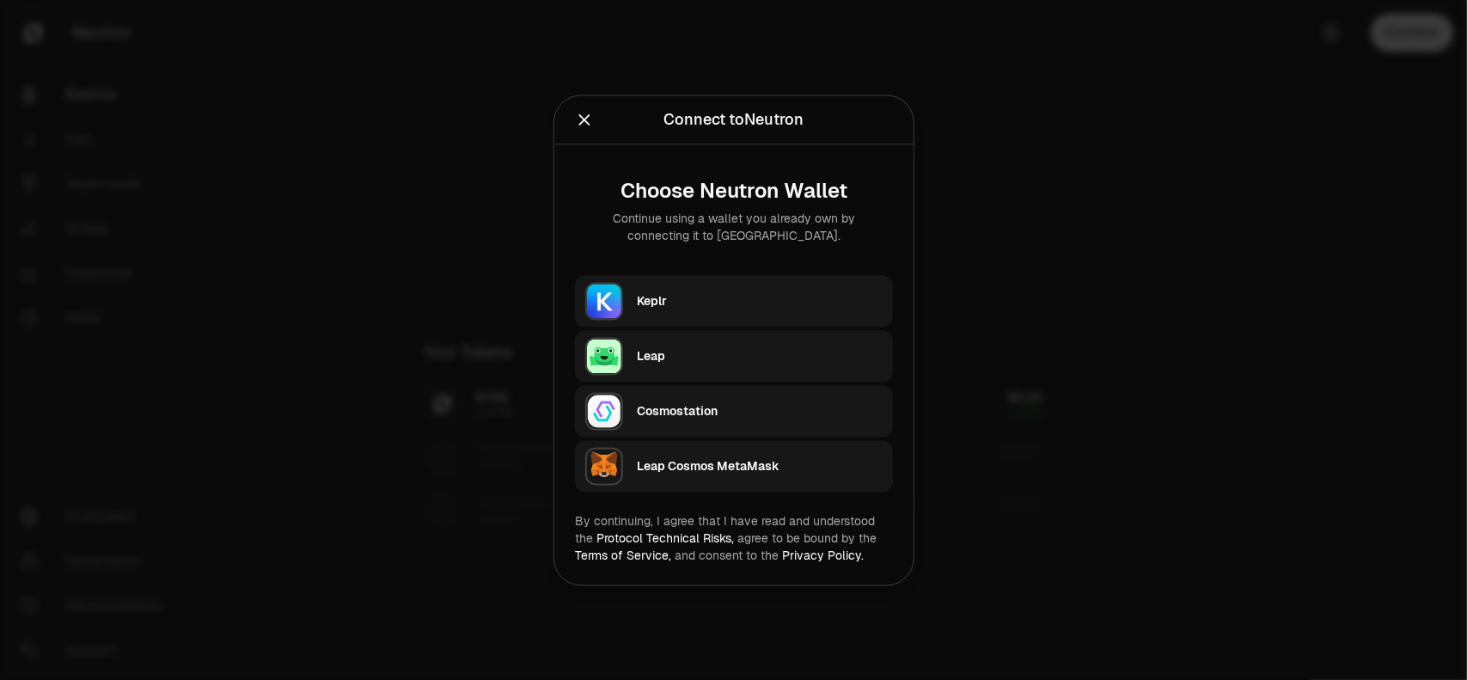
click at [660, 305] on div "Keplr" at bounding box center [760, 300] width 246 height 17
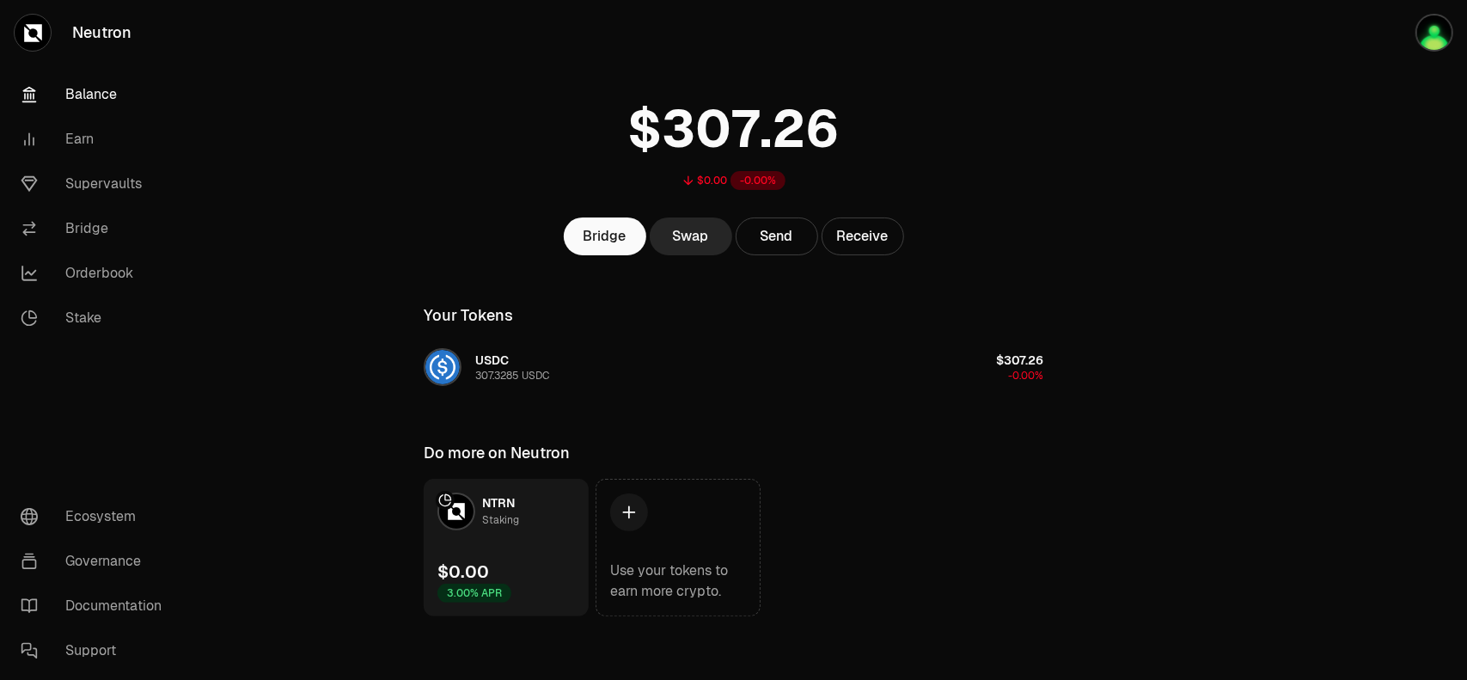
scroll to position [41, 0]
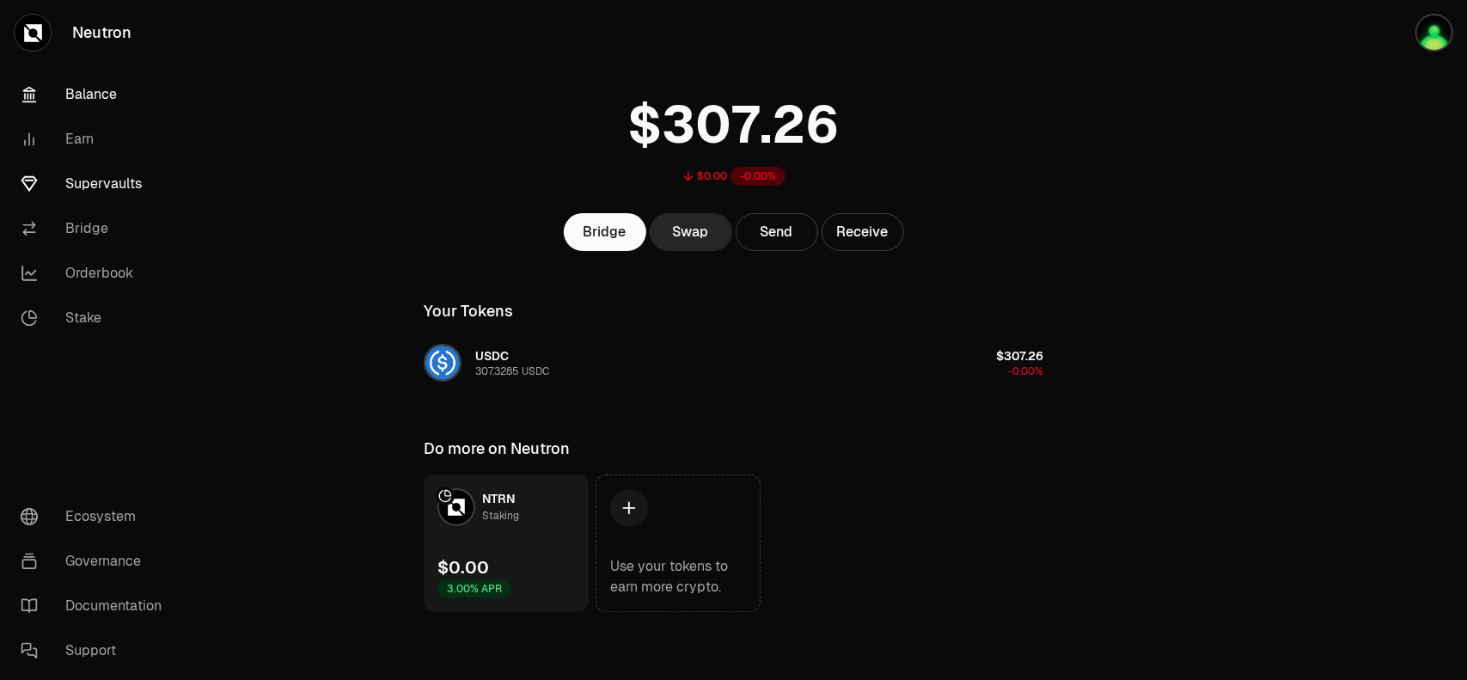
click at [114, 192] on link "Supervaults" at bounding box center [96, 184] width 179 height 45
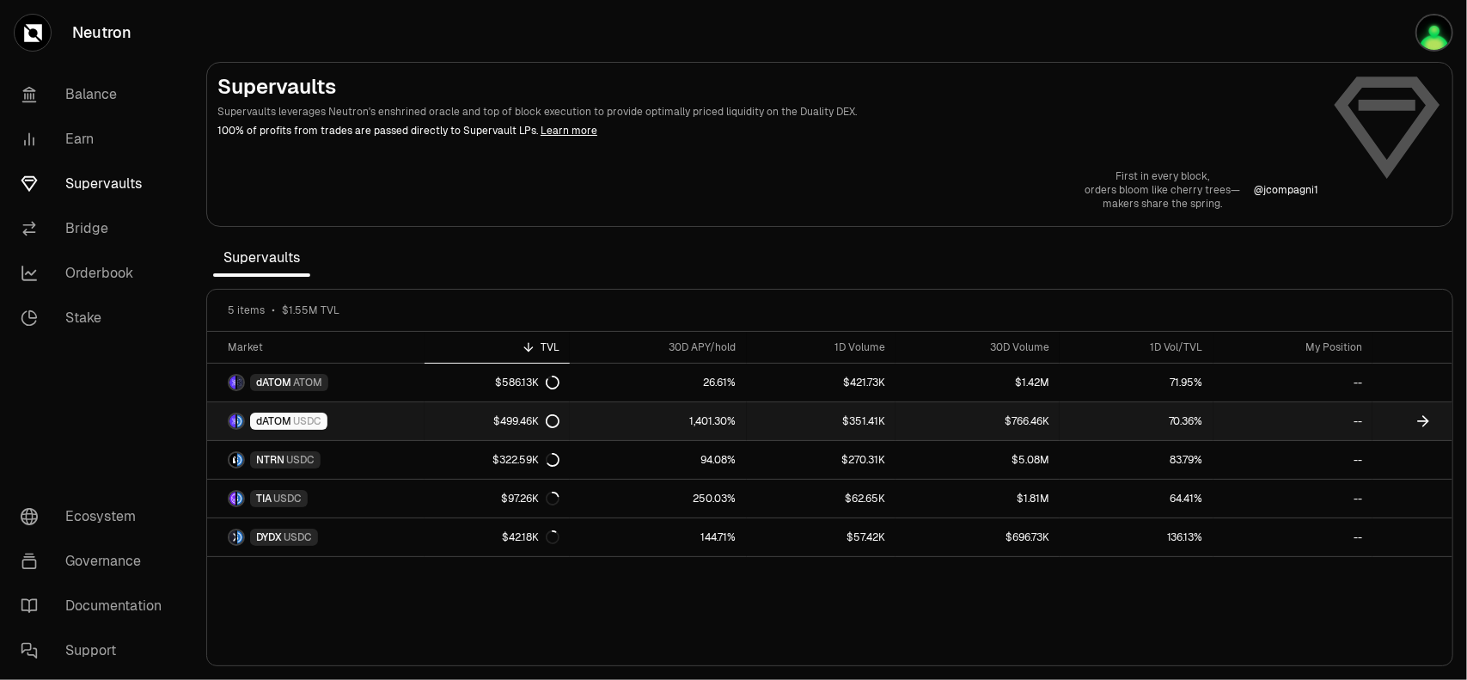
click at [305, 427] on div "dATOM USDC" at bounding box center [288, 421] width 77 height 17
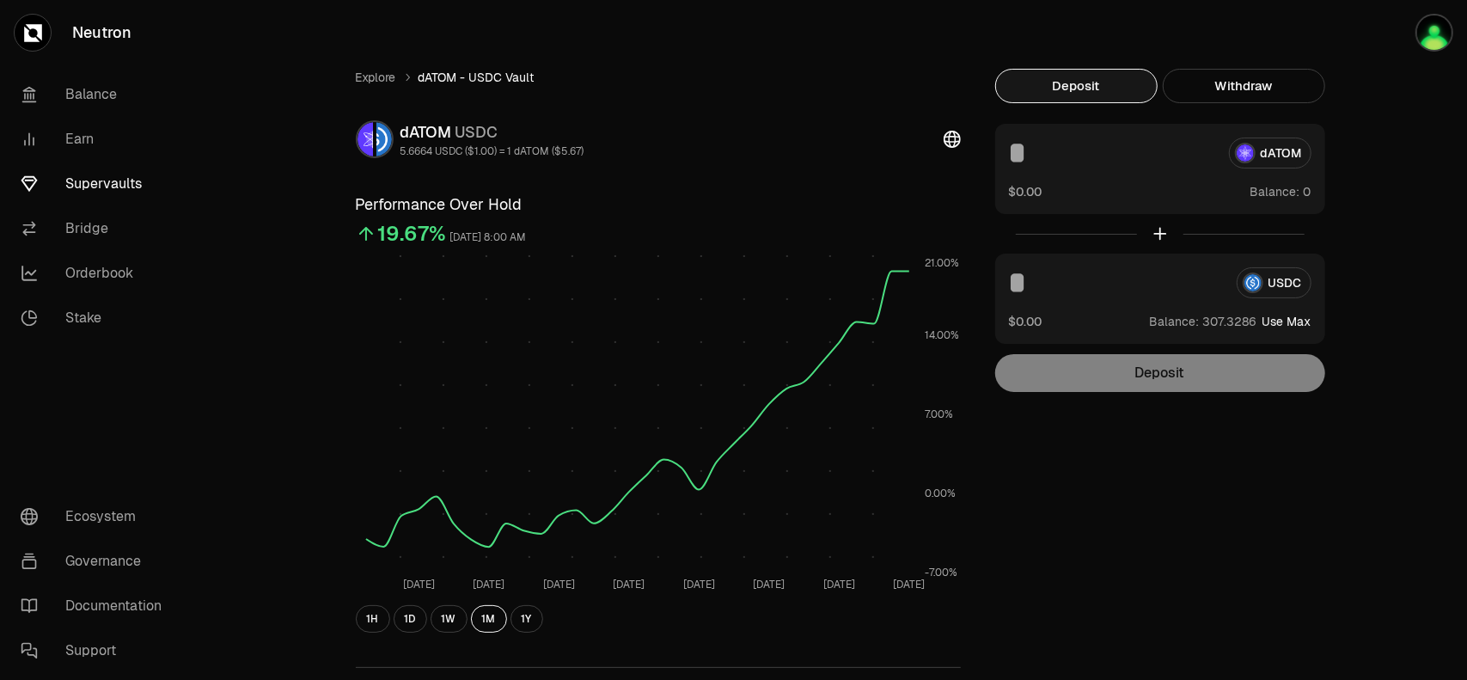
click at [1293, 320] on button "Use Max" at bounding box center [1286, 321] width 49 height 17
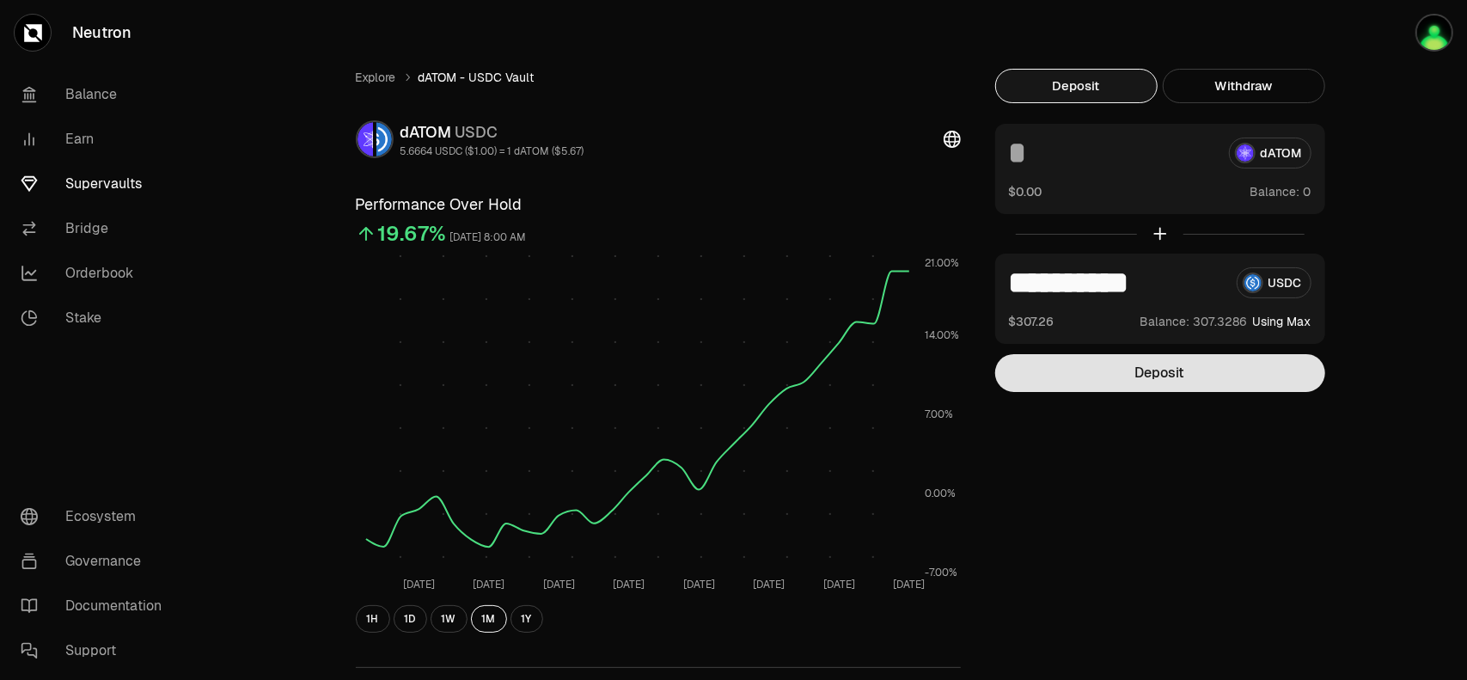
click at [1194, 382] on button "Deposit" at bounding box center [1160, 373] width 330 height 38
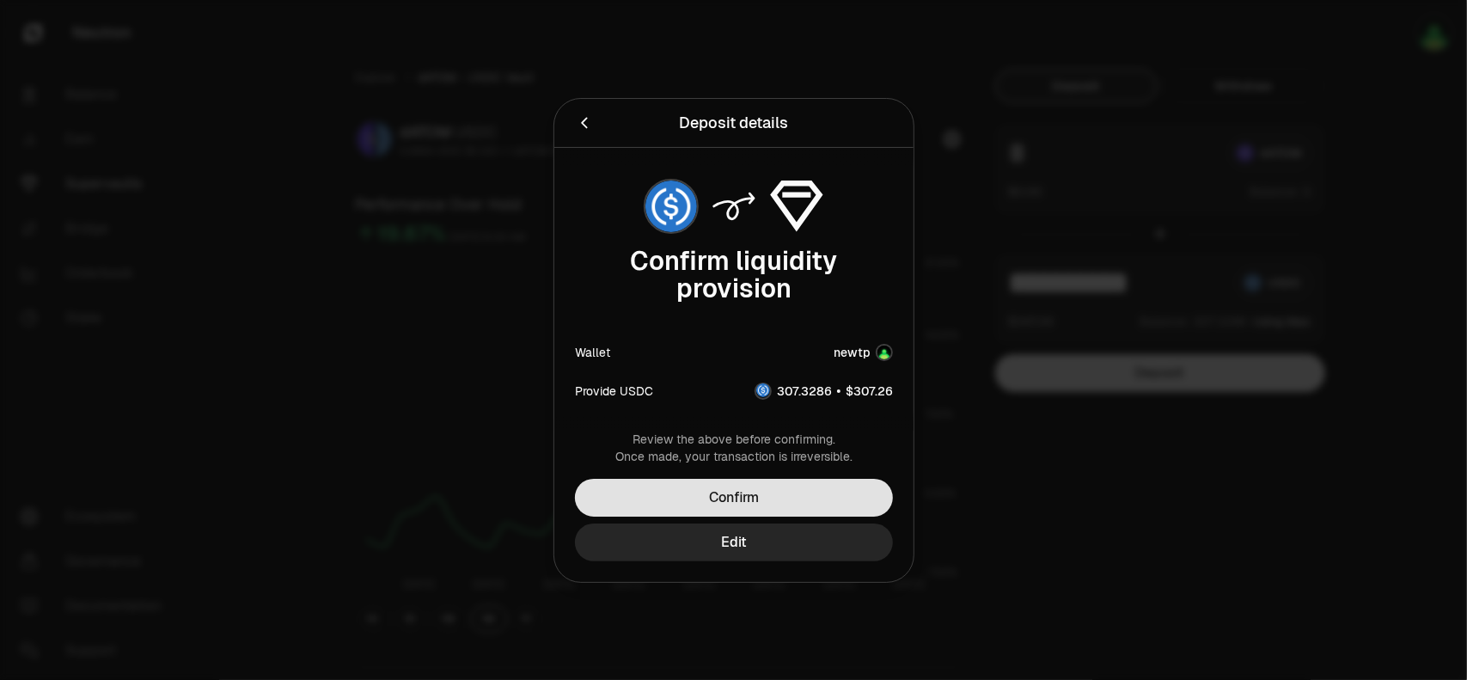
click at [798, 499] on button "Confirm" at bounding box center [734, 498] width 318 height 38
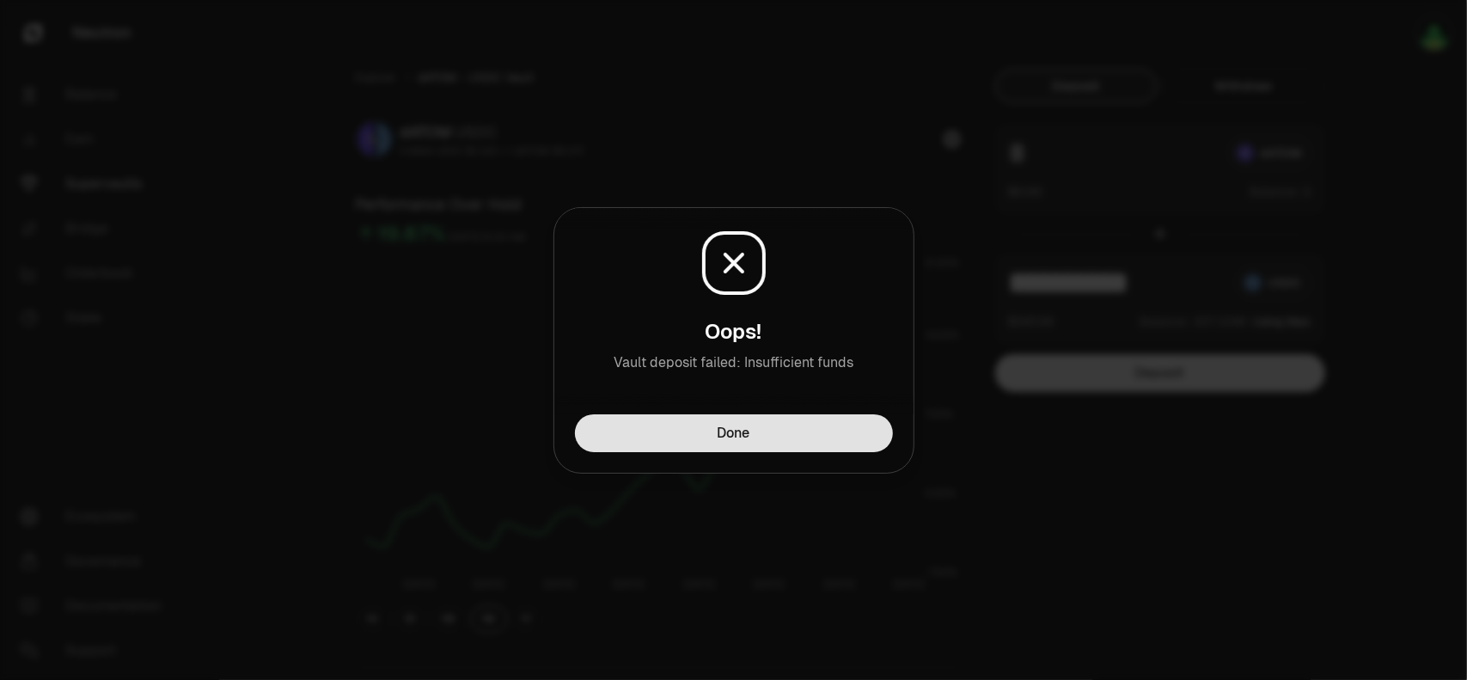
click at [816, 443] on button "Done" at bounding box center [734, 433] width 318 height 38
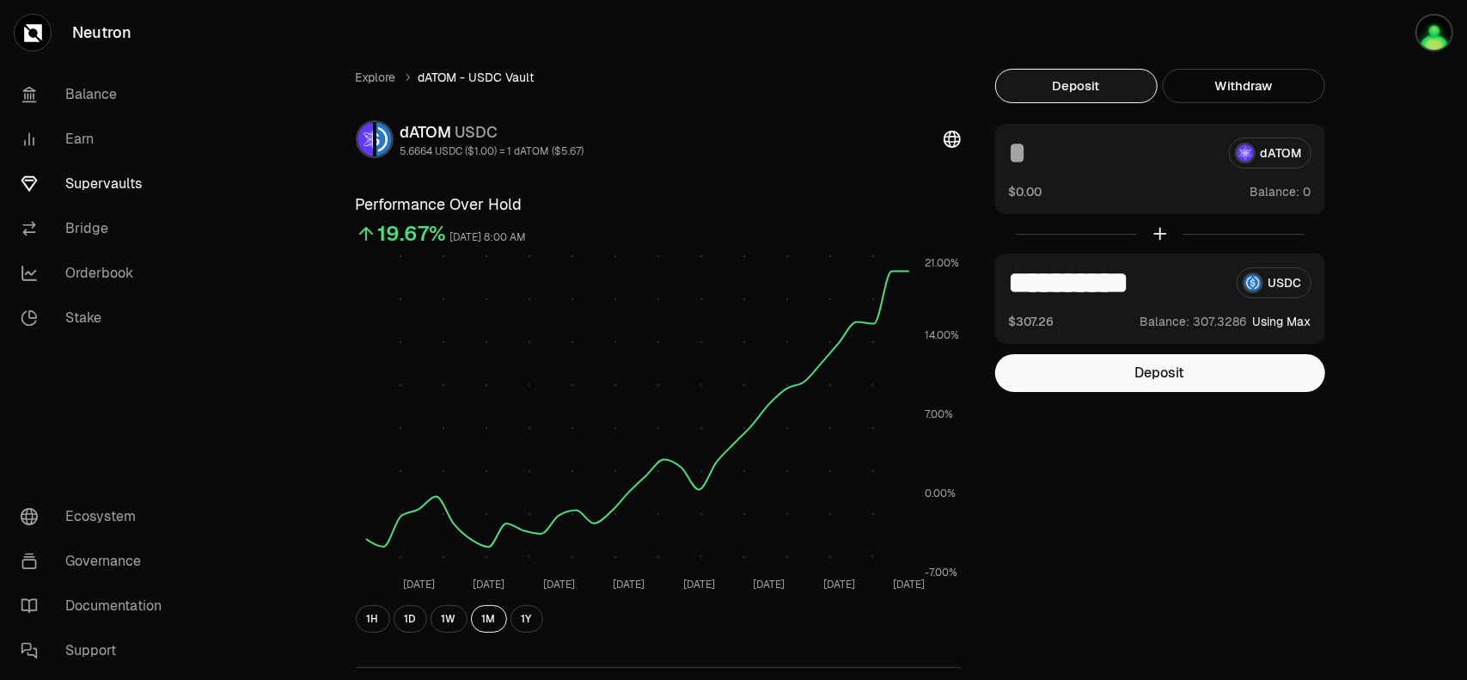
click at [1291, 323] on button "Using Max" at bounding box center [1282, 321] width 58 height 17
drag, startPoint x: 1062, startPoint y: 288, endPoint x: 1208, endPoint y: 284, distance: 146.1
click at [1208, 284] on input "**********" at bounding box center [1116, 282] width 214 height 31
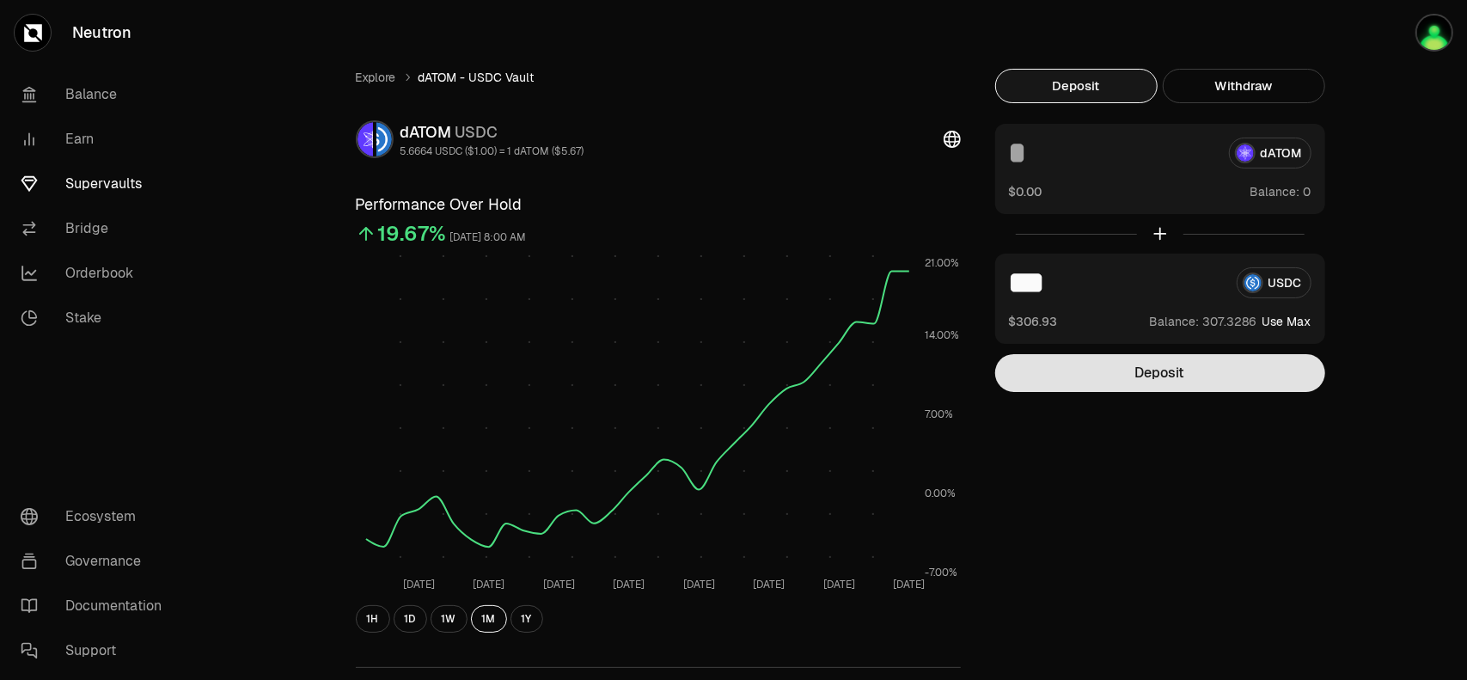
type input "***"
click at [1189, 382] on button "Deposit" at bounding box center [1160, 373] width 330 height 38
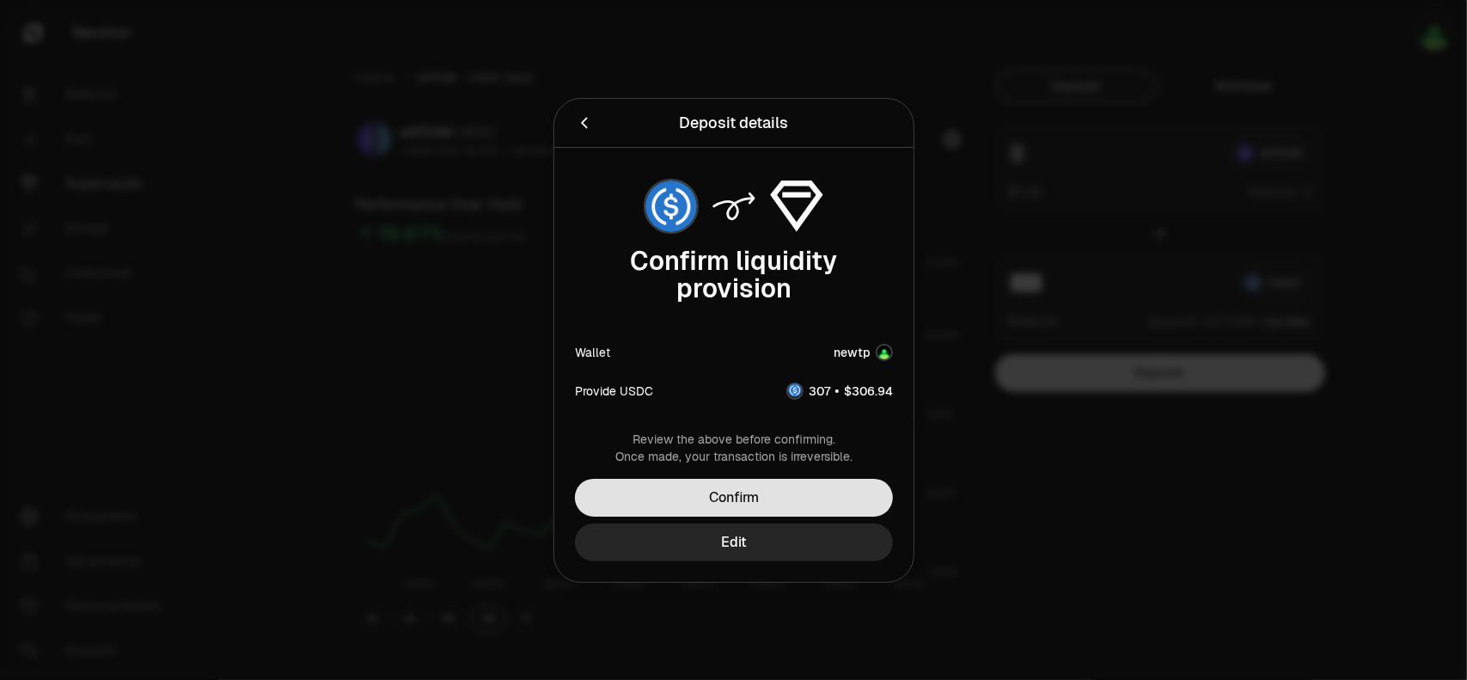
click at [819, 498] on button "Confirm" at bounding box center [734, 498] width 318 height 38
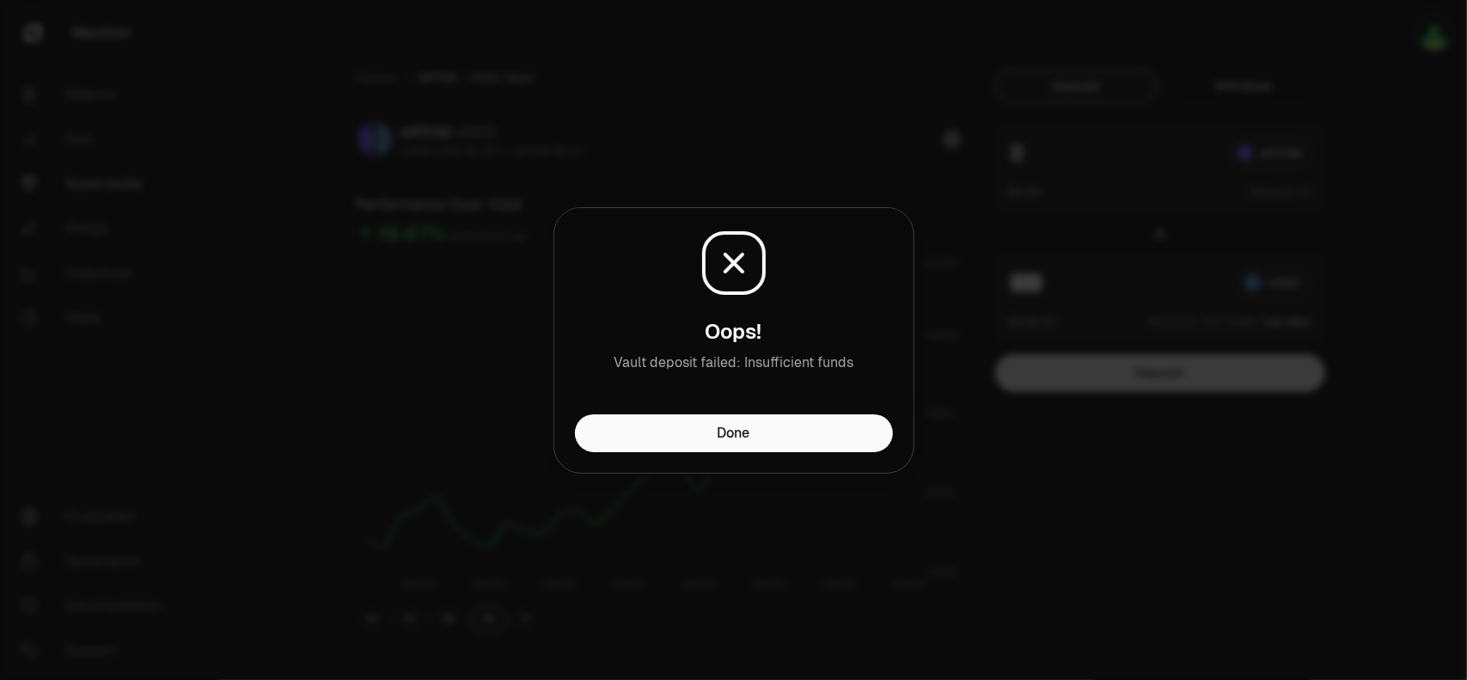
click at [921, 244] on div at bounding box center [733, 340] width 1467 height 680
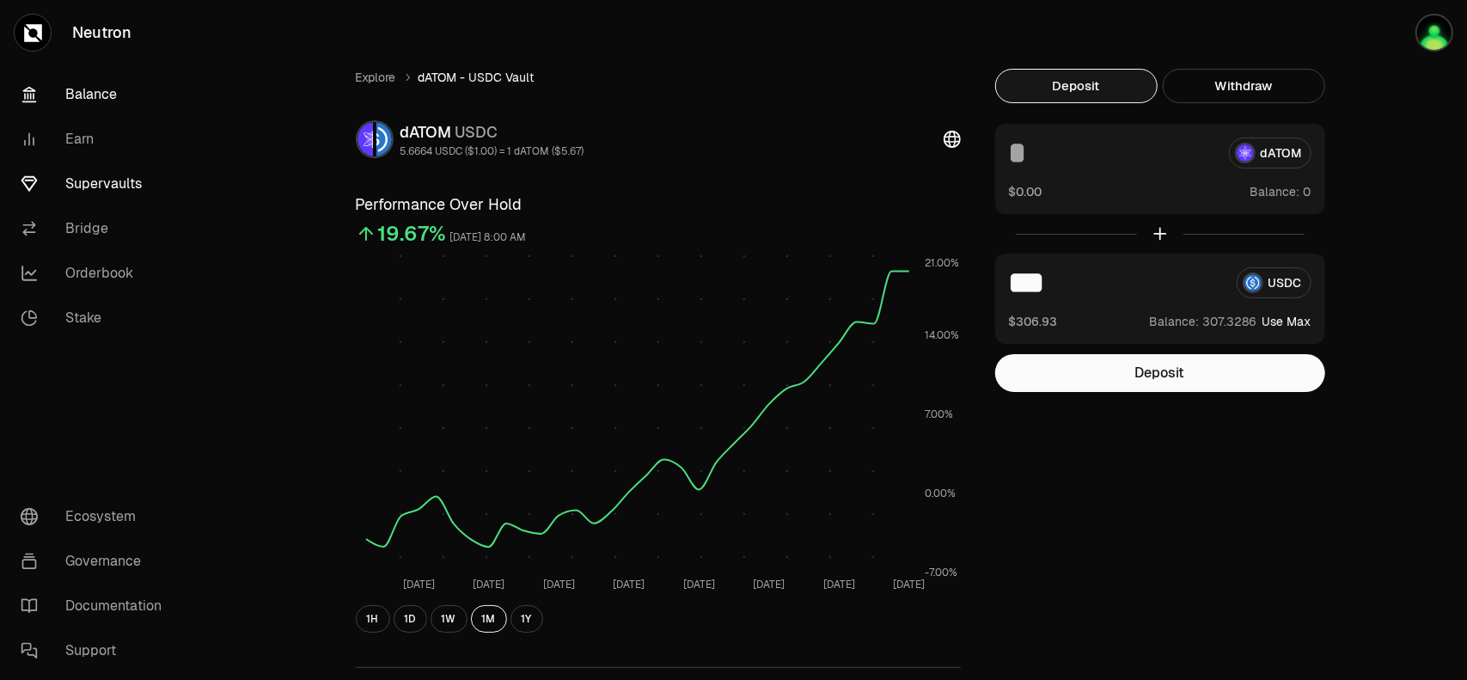
click at [81, 91] on link "Balance" at bounding box center [96, 94] width 179 height 45
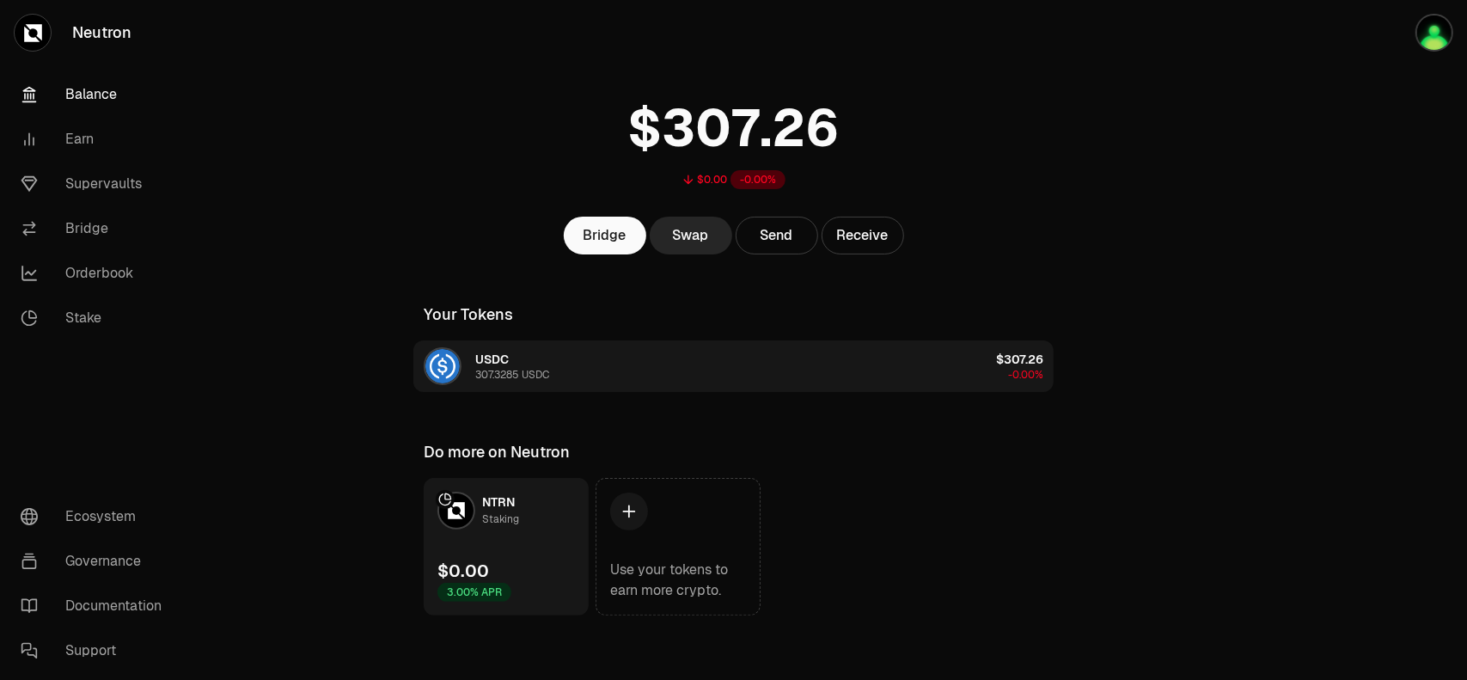
scroll to position [41, 0]
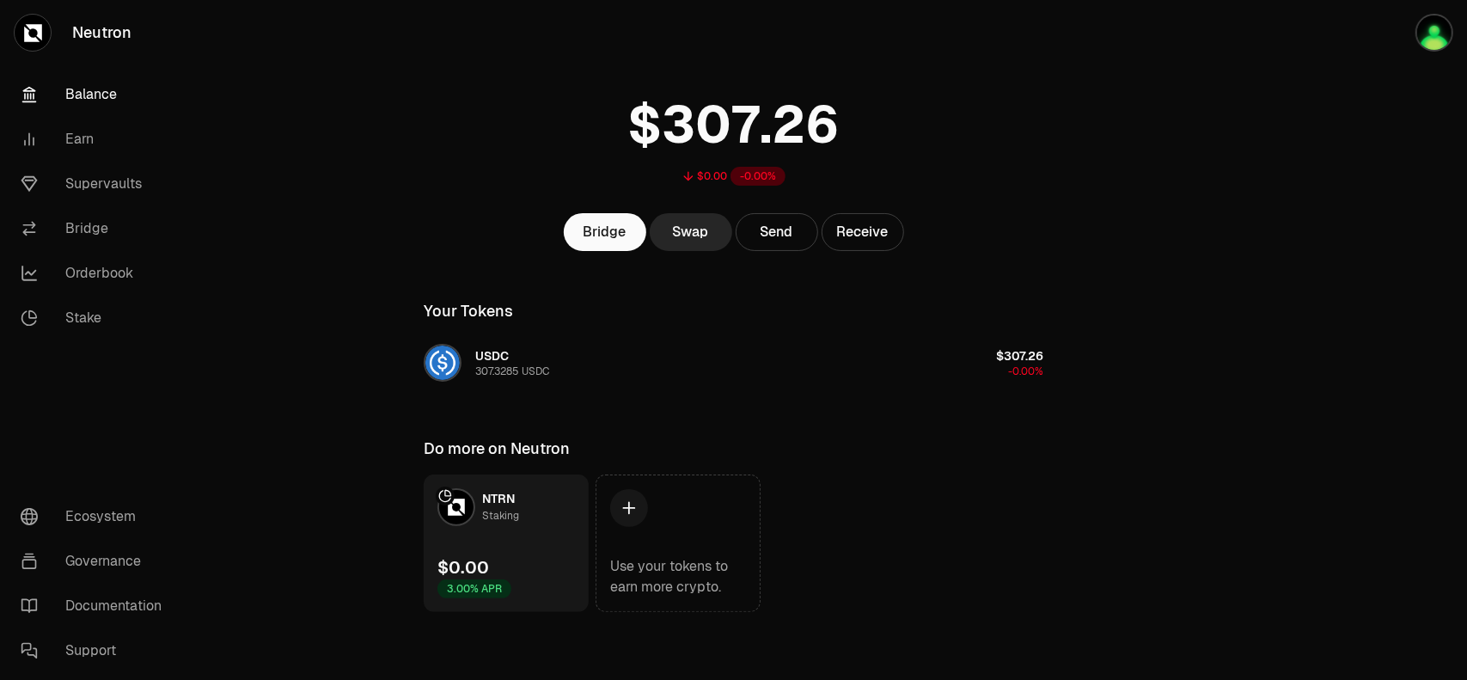
click at [373, 174] on main "$0.00 -0.00% Bridge Swap Send Receive Your Tokens USDC 307.3285 USDC $307.26 -0…" at bounding box center [830, 320] width 1274 height 722
click at [108, 136] on link "Earn" at bounding box center [96, 139] width 179 height 45
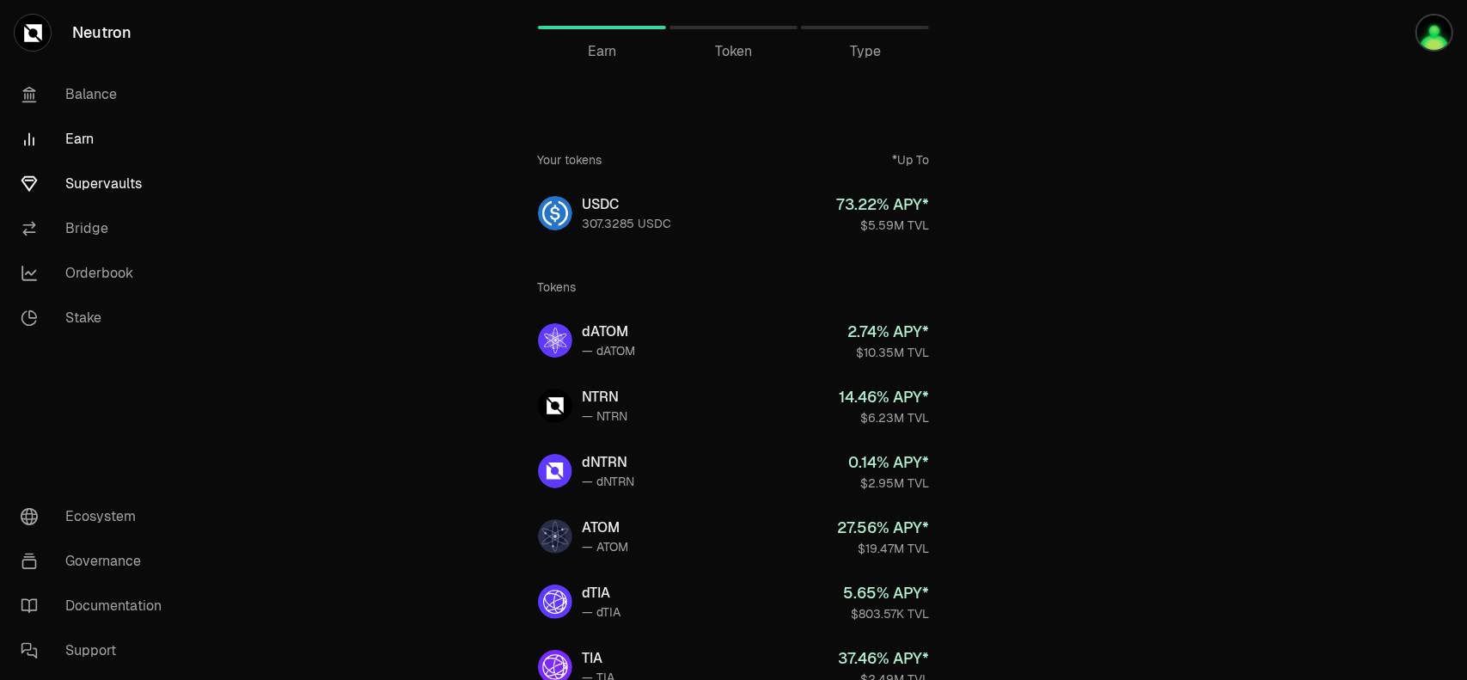
click at [86, 183] on link "Supervaults" at bounding box center [96, 184] width 179 height 45
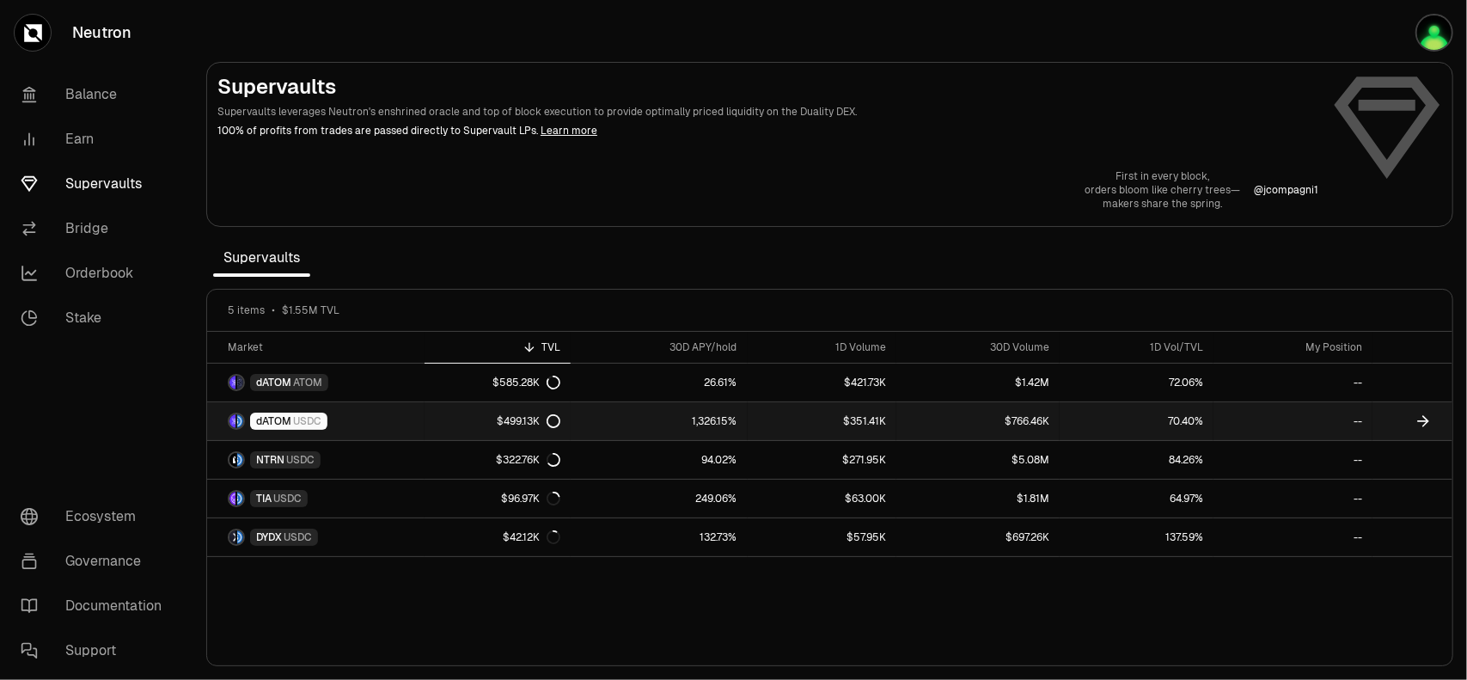
click at [360, 424] on link "dATOM USDC" at bounding box center [315, 421] width 217 height 38
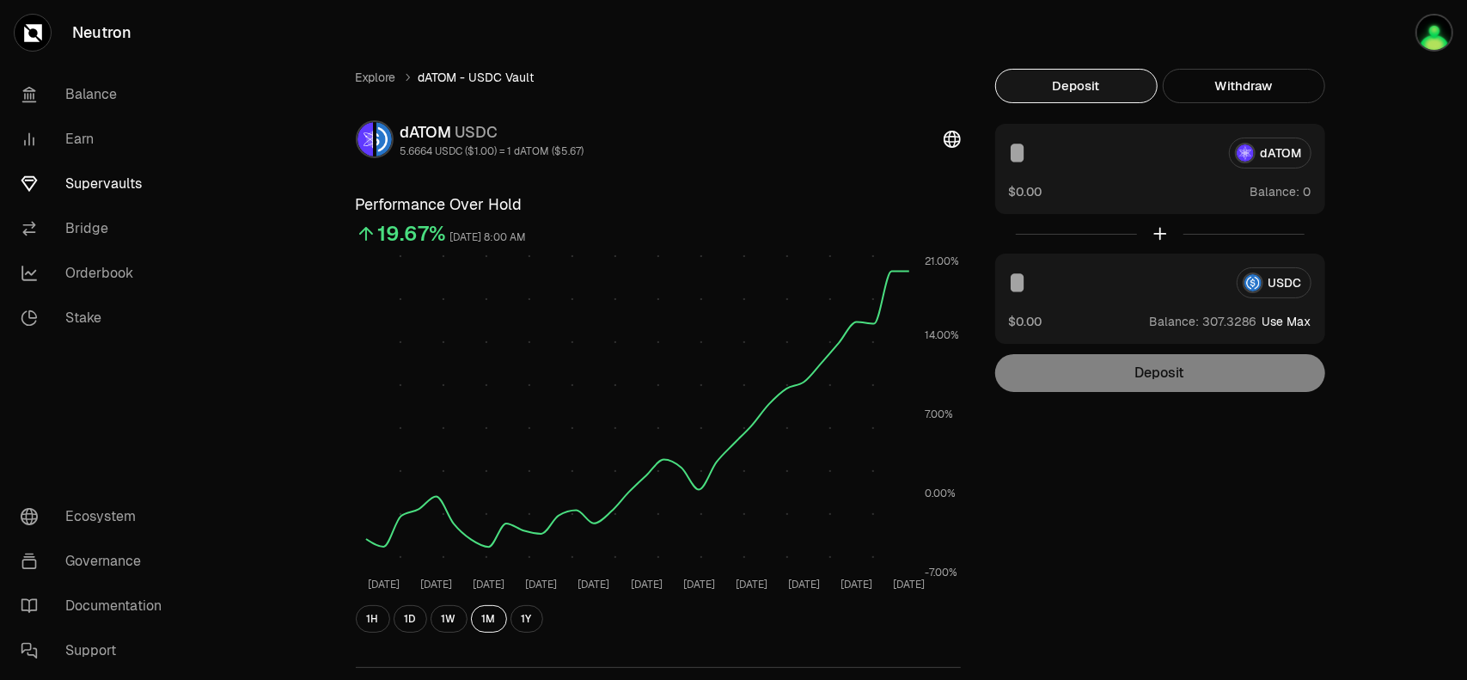
click at [1301, 324] on button "Use Max" at bounding box center [1286, 321] width 49 height 17
type input "**********"
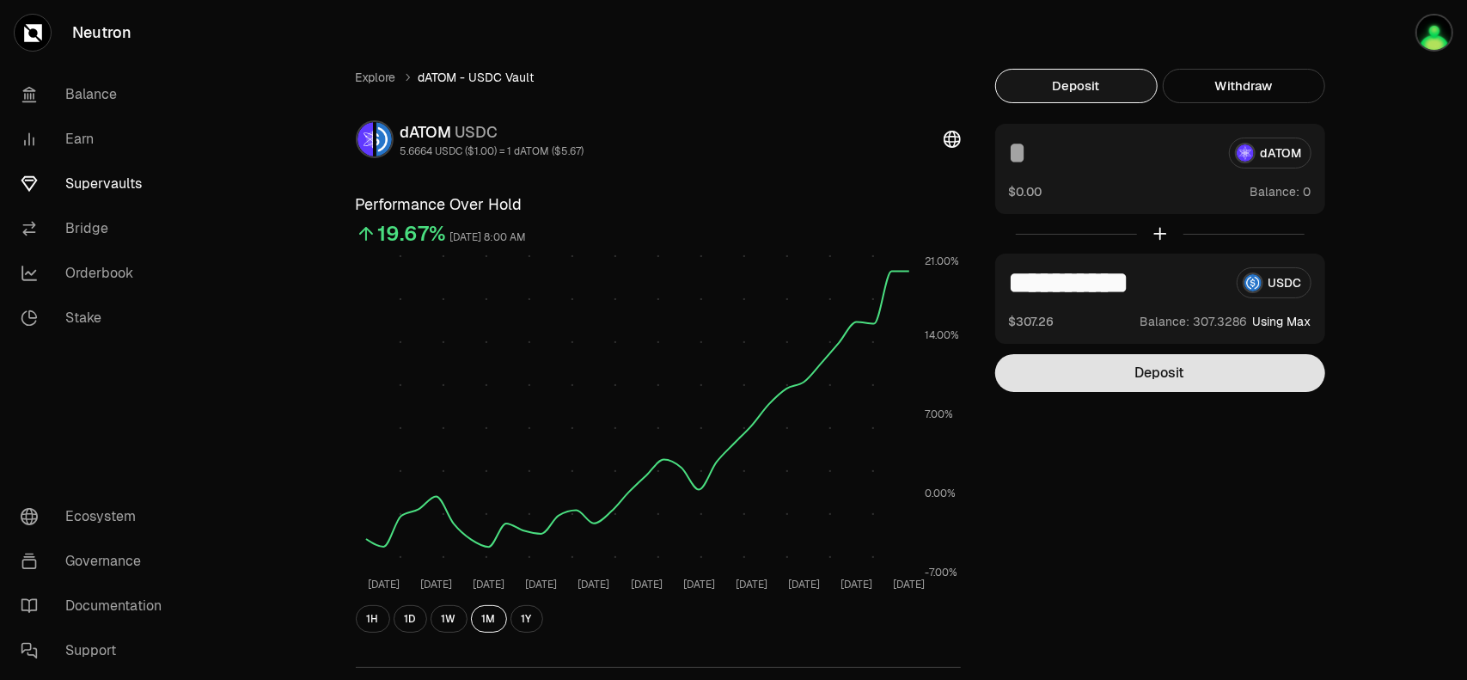
click at [1227, 370] on button "Deposit" at bounding box center [1160, 373] width 330 height 38
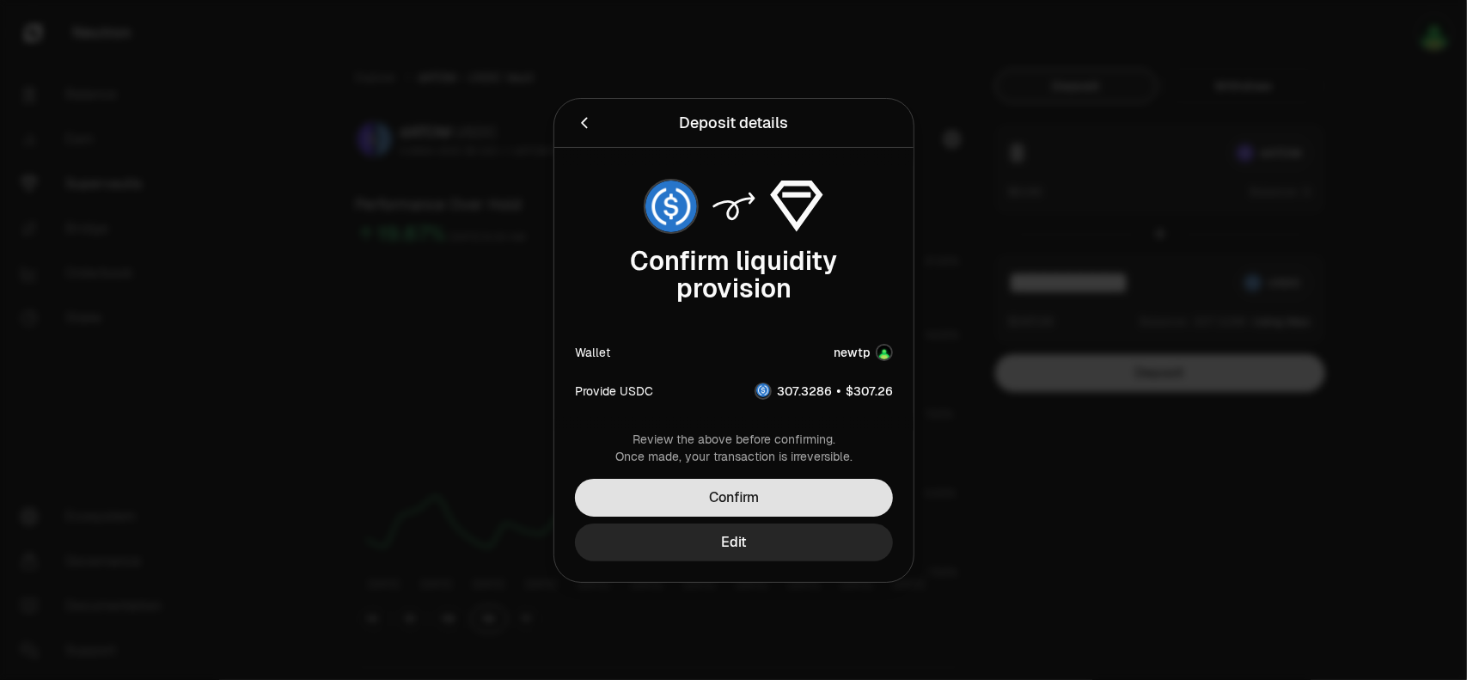
click at [807, 500] on button "Confirm" at bounding box center [734, 498] width 318 height 38
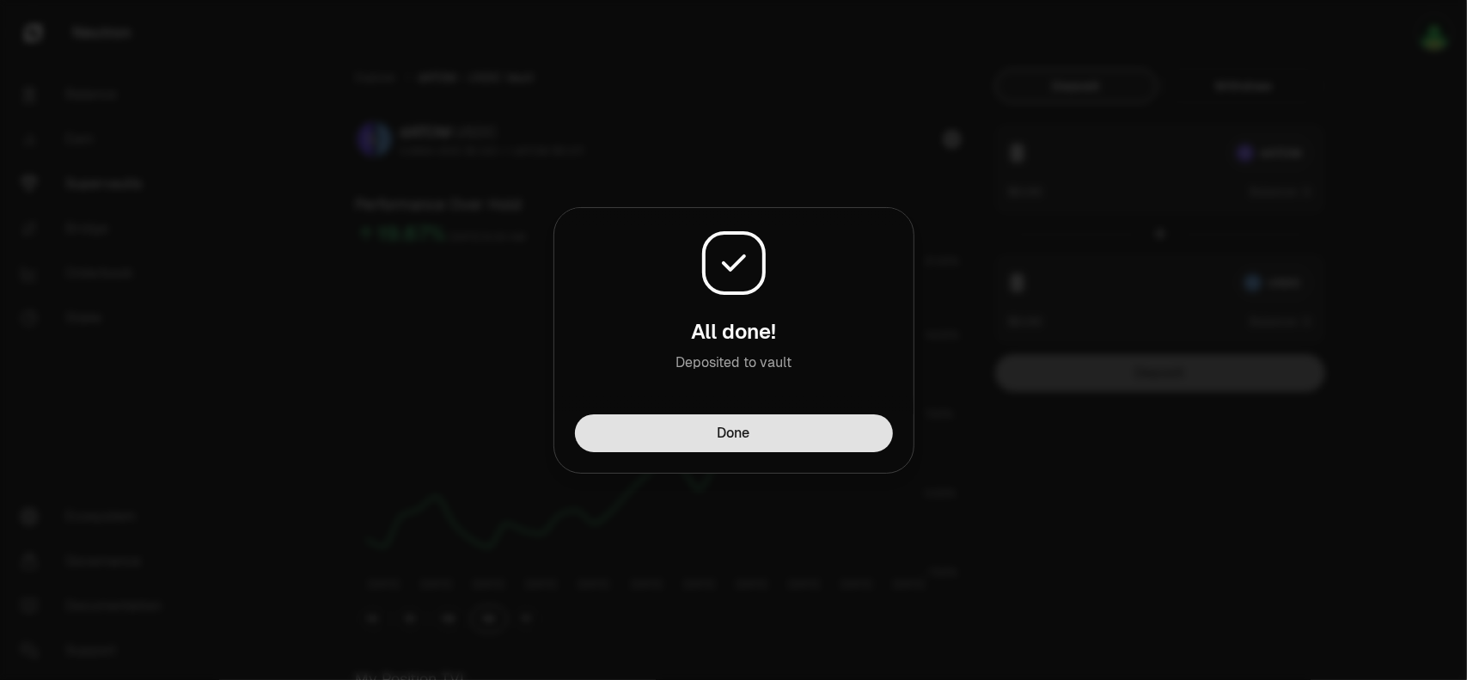
click at [767, 443] on button "Done" at bounding box center [734, 433] width 318 height 38
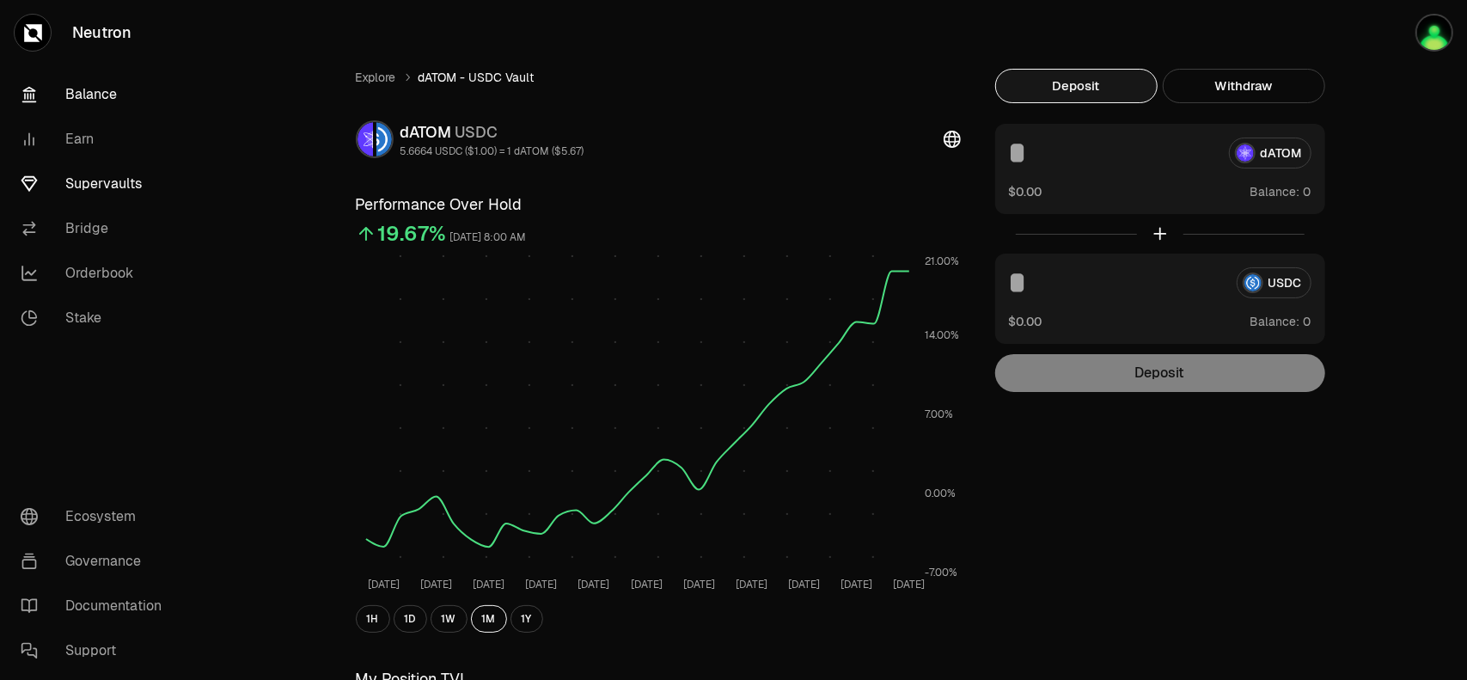
click at [83, 91] on link "Balance" at bounding box center [96, 94] width 179 height 45
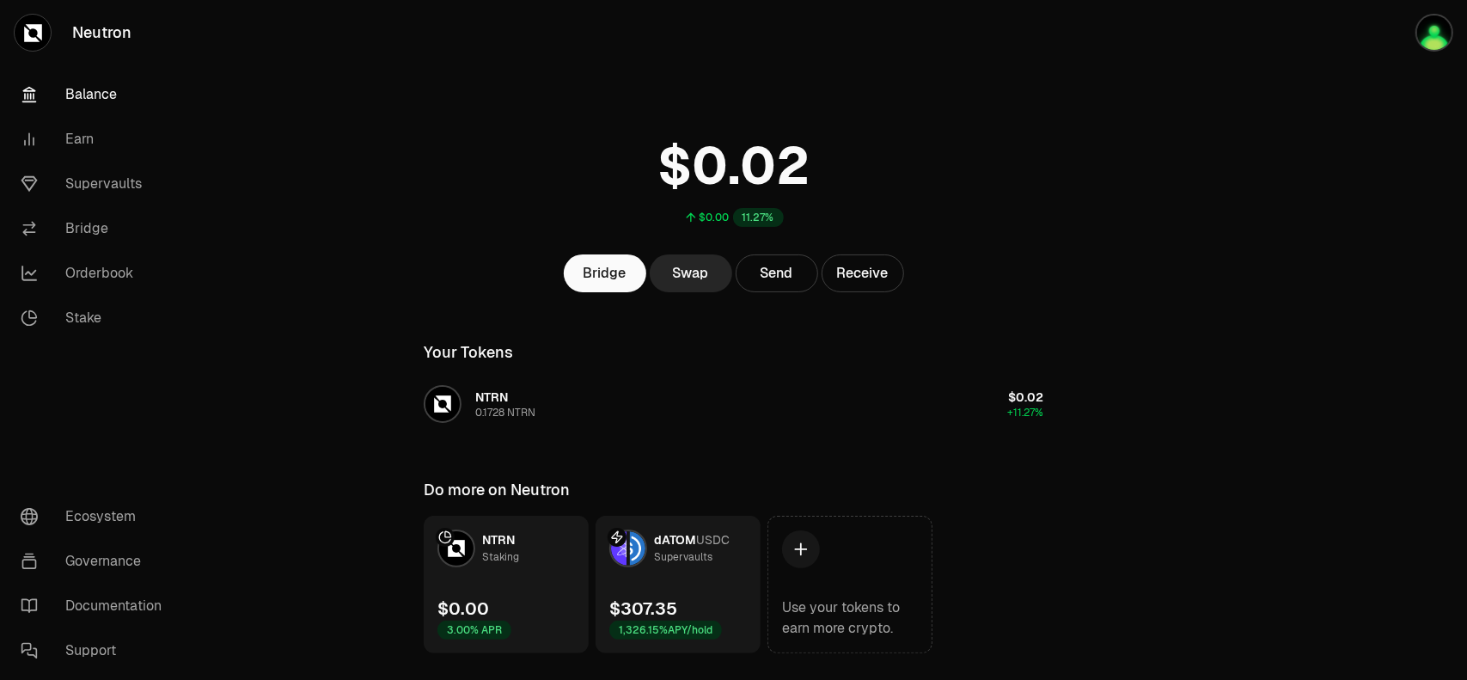
click at [1196, 455] on main "$0.00 11.27% Bridge Swap Send Receive Your Tokens NTRN 0.1728 NTRN $0.02 +11.27…" at bounding box center [830, 361] width 1274 height 722
